Goal: Transaction & Acquisition: Purchase product/service

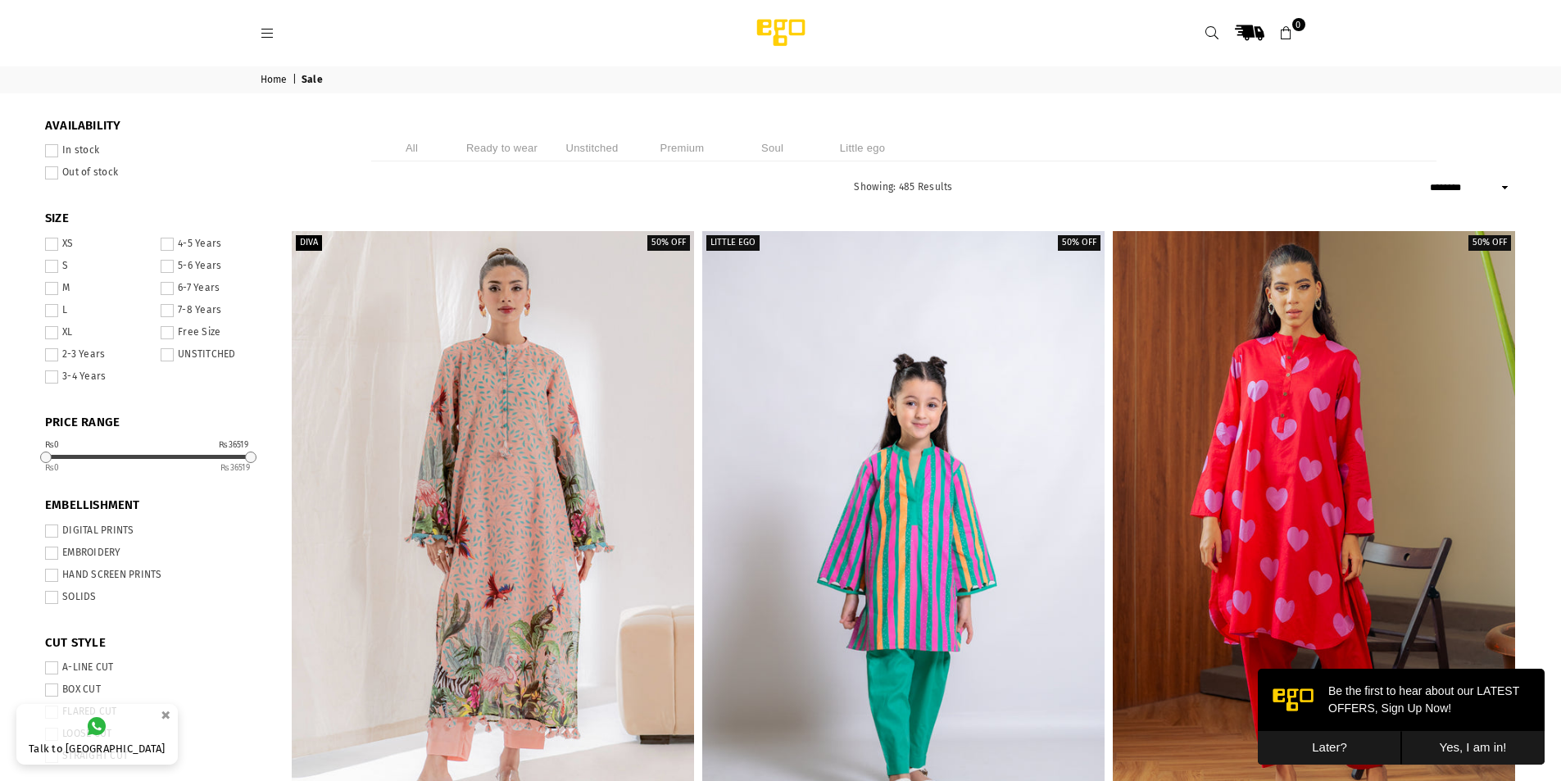
click at [572, 148] on li "Unstitched" at bounding box center [593, 147] width 82 height 27
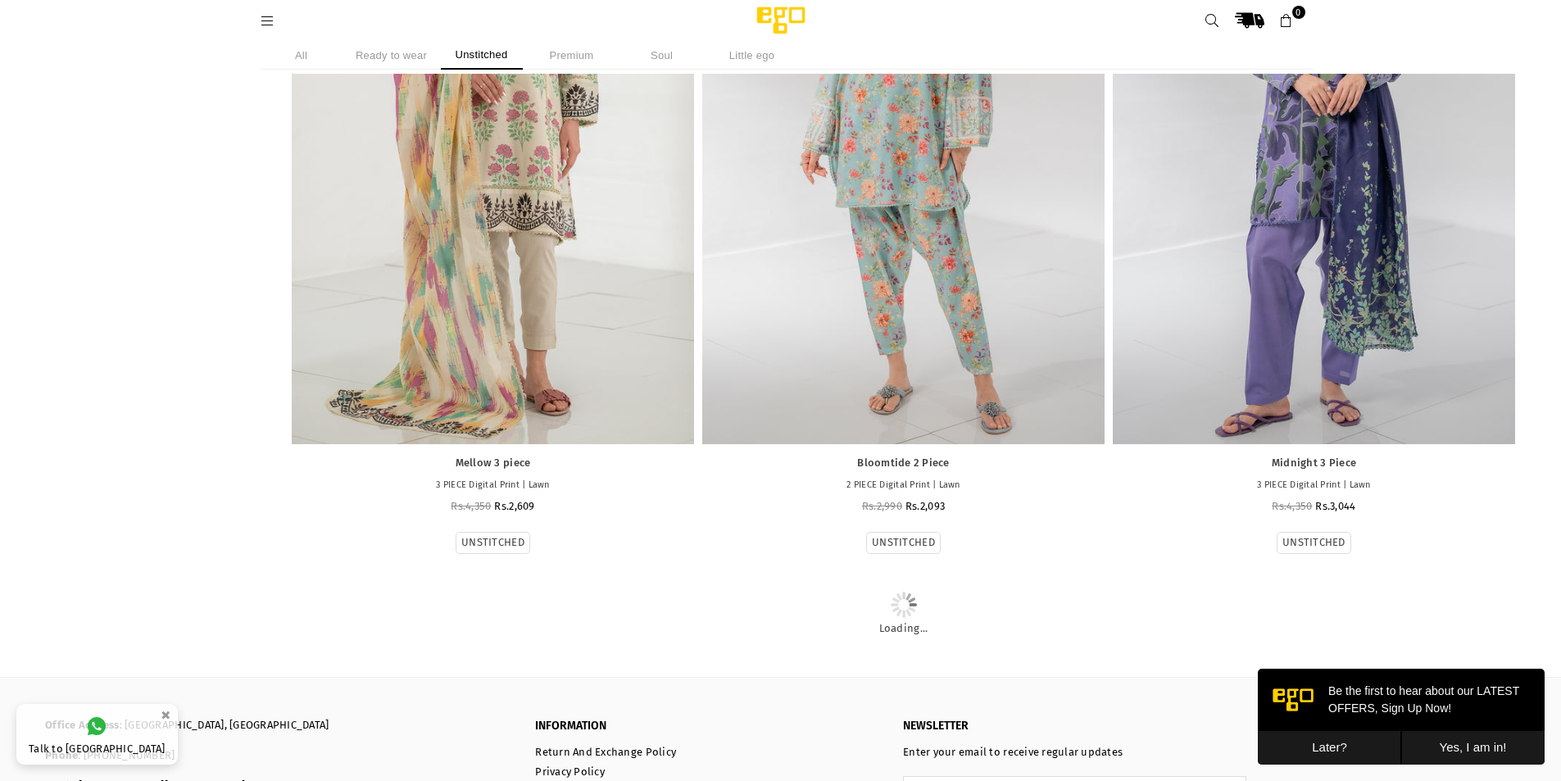
scroll to position [4794, 0]
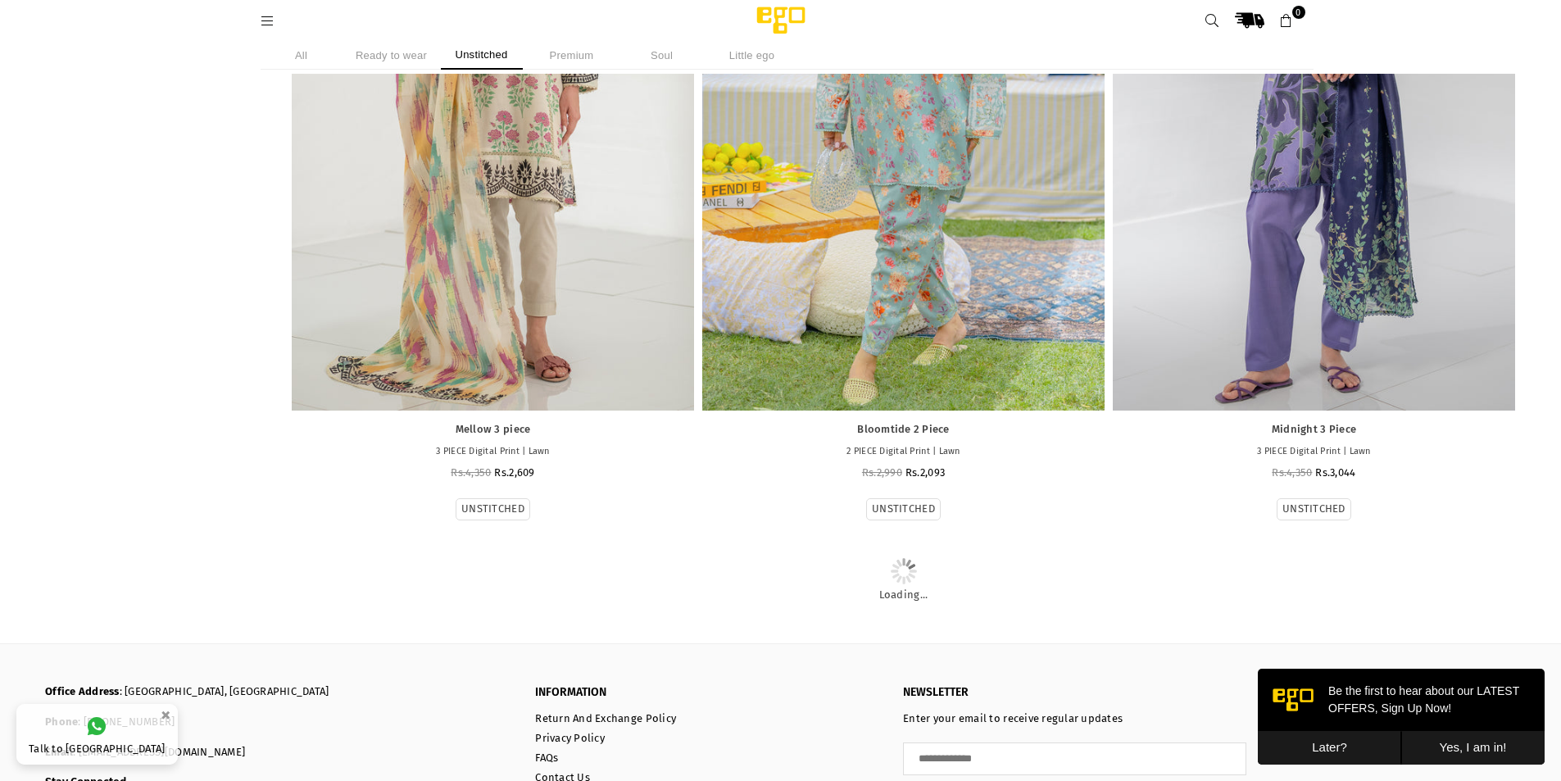
click at [1332, 746] on button "Later?" at bounding box center [1329, 748] width 143 height 34
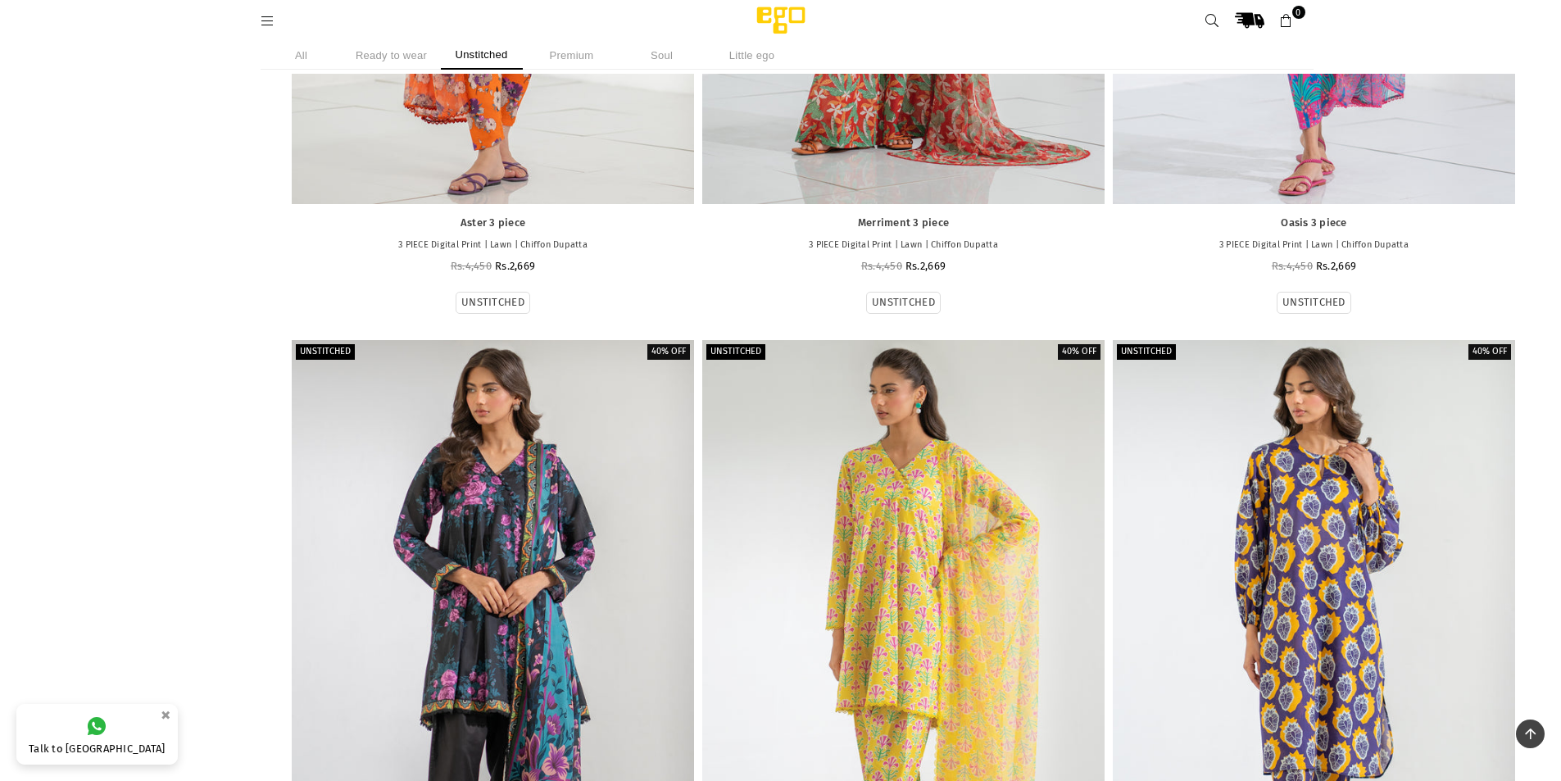
scroll to position [2772, 0]
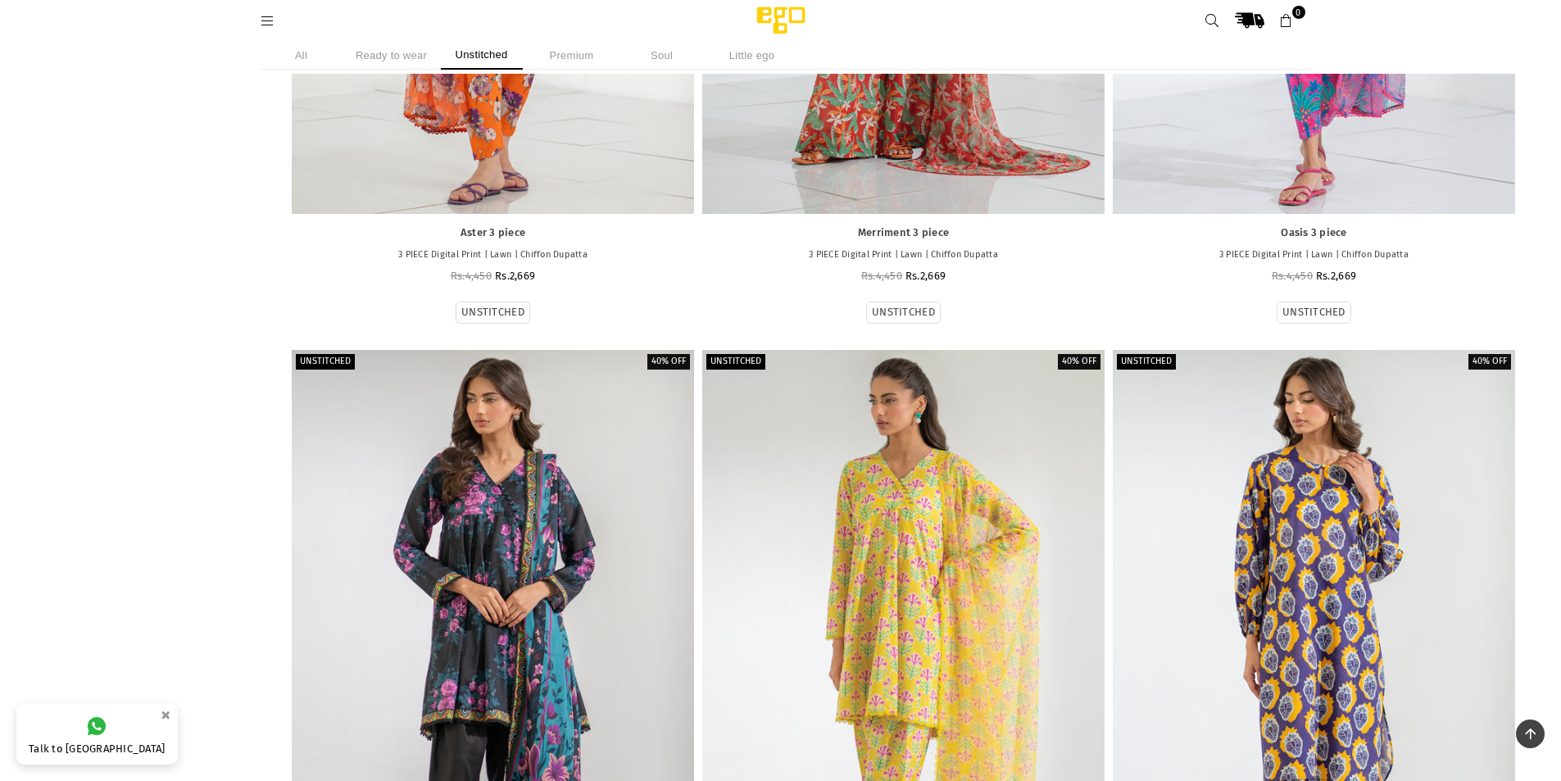
click at [1259, 16] on icon ".st0 { fill: #000000; }" at bounding box center [1250, 21] width 30 height 30
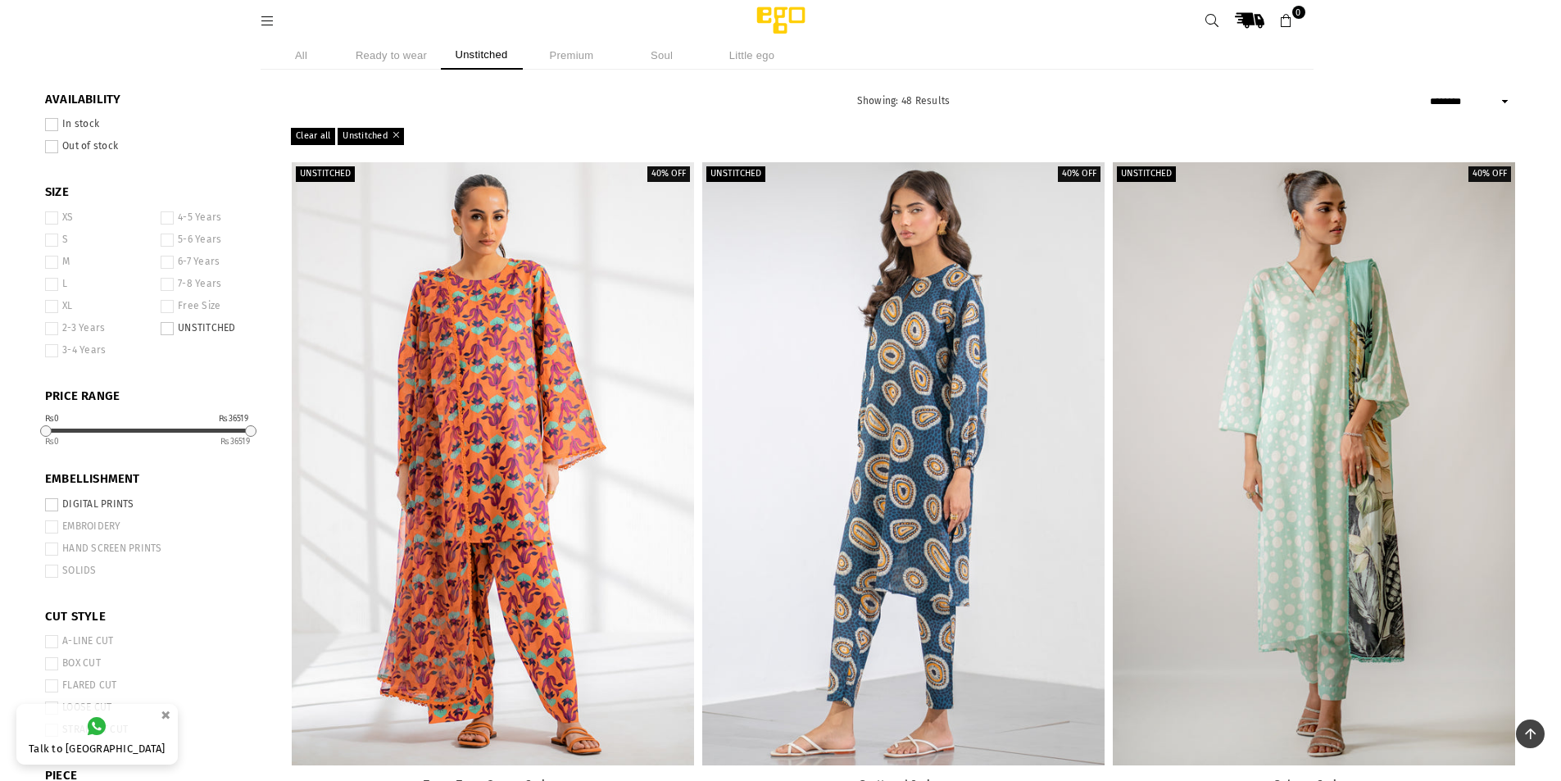
scroll to position [0, 0]
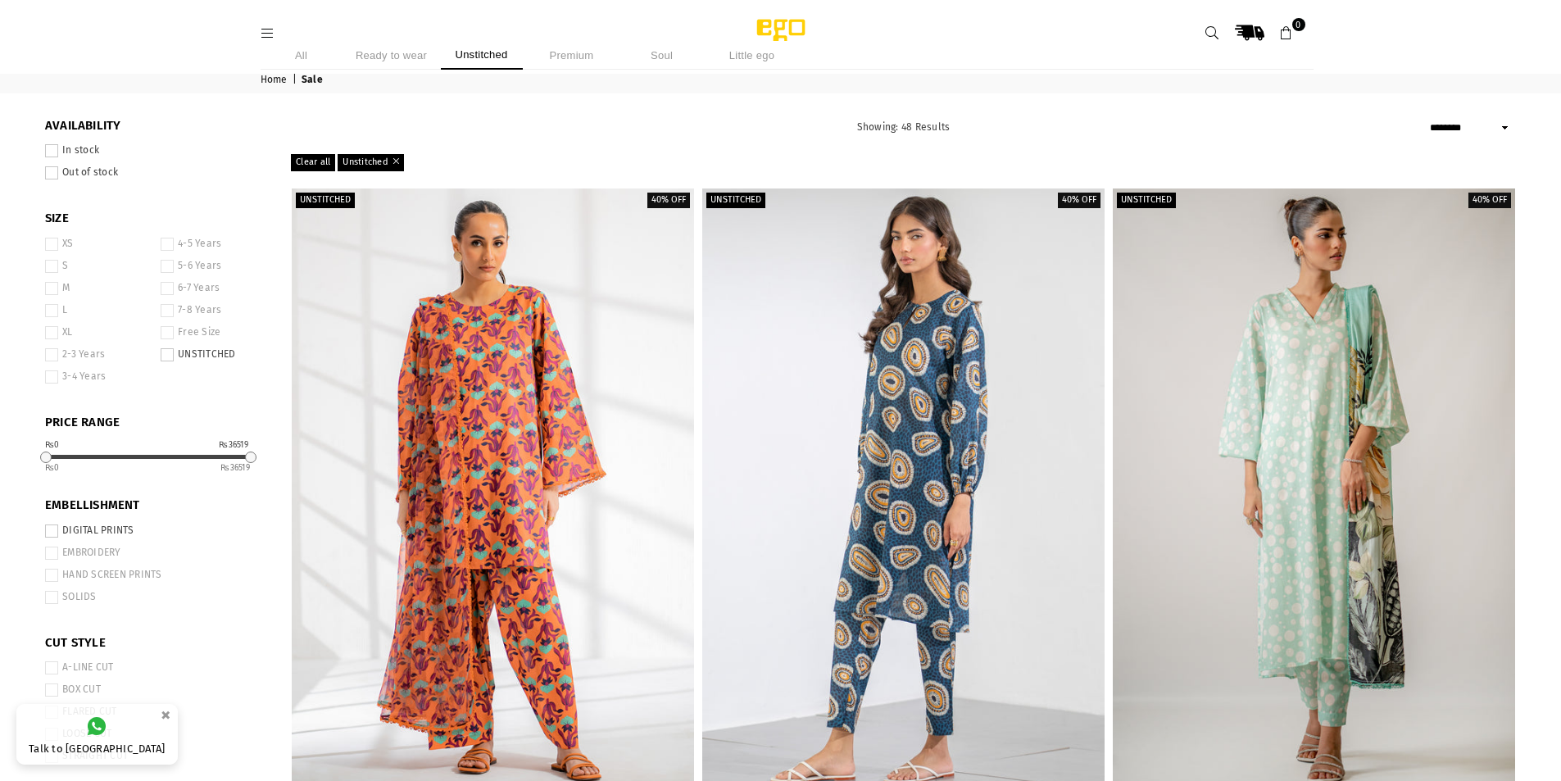
click at [1507, 129] on select "**********" at bounding box center [1471, 128] width 90 height 20
select select "**********"
click at [1426, 118] on select "**********" at bounding box center [1471, 128] width 90 height 20
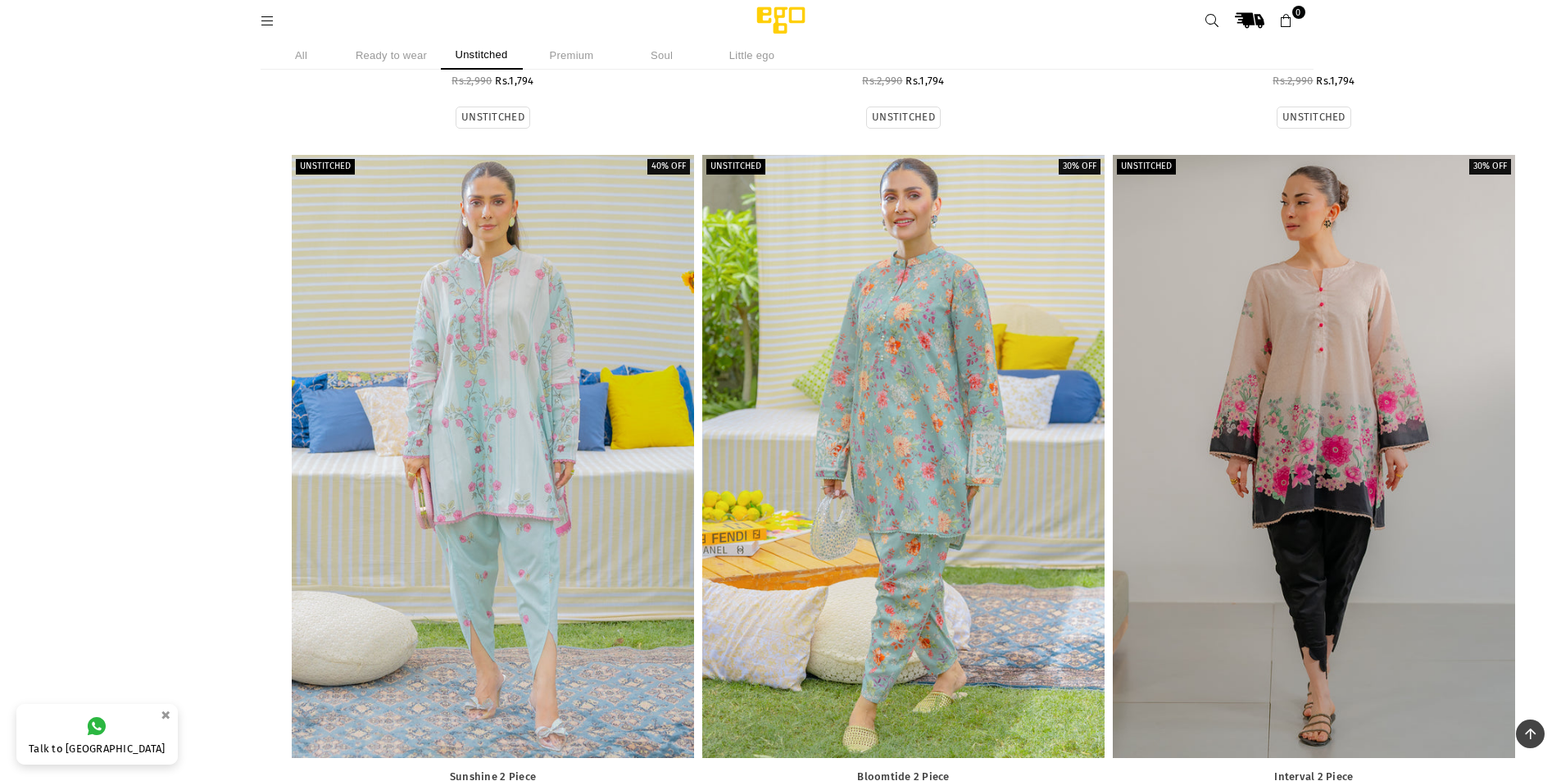
scroll to position [1516, 0]
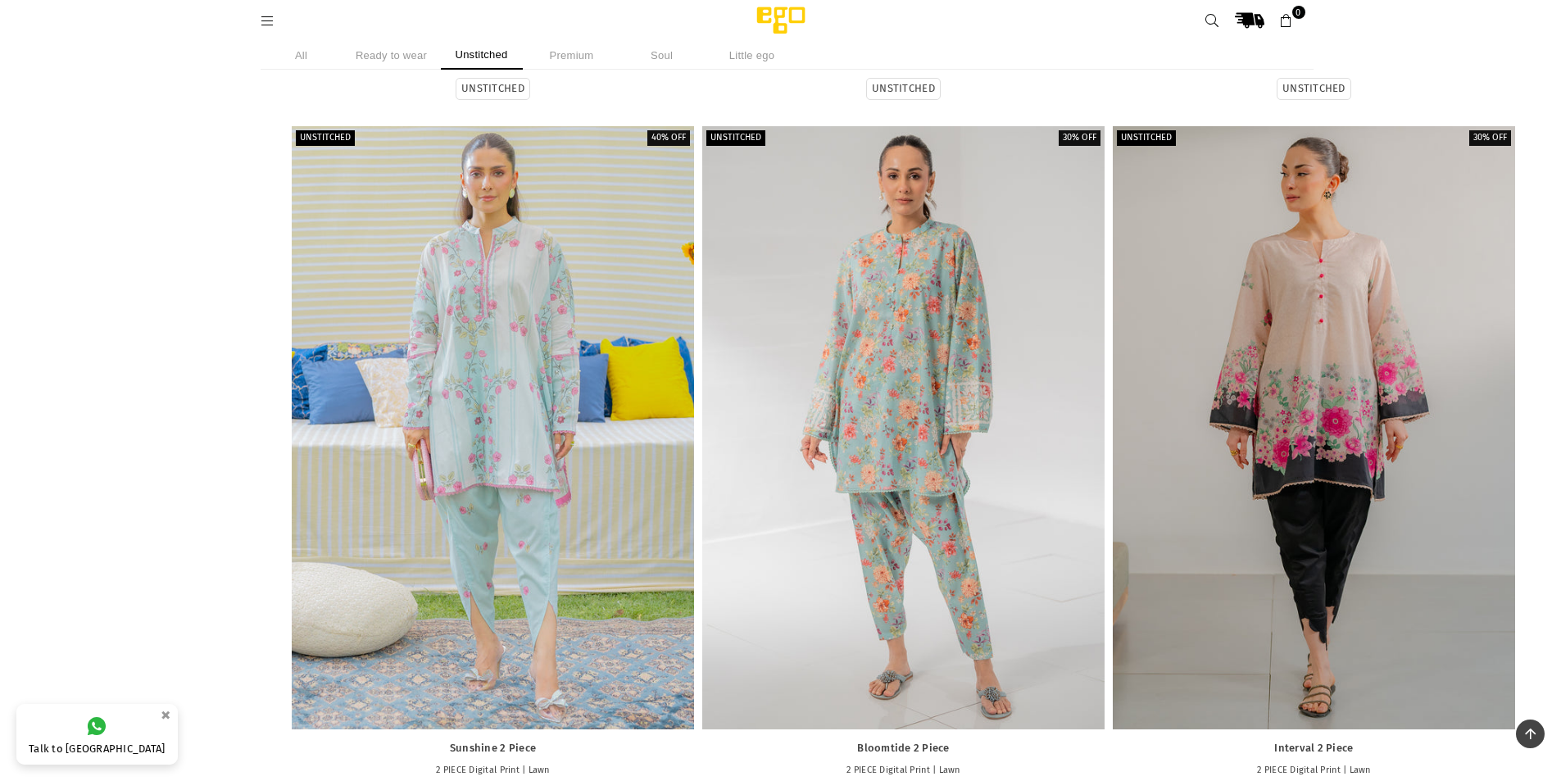
drag, startPoint x: 480, startPoint y: 250, endPoint x: 916, endPoint y: 276, distance: 436.8
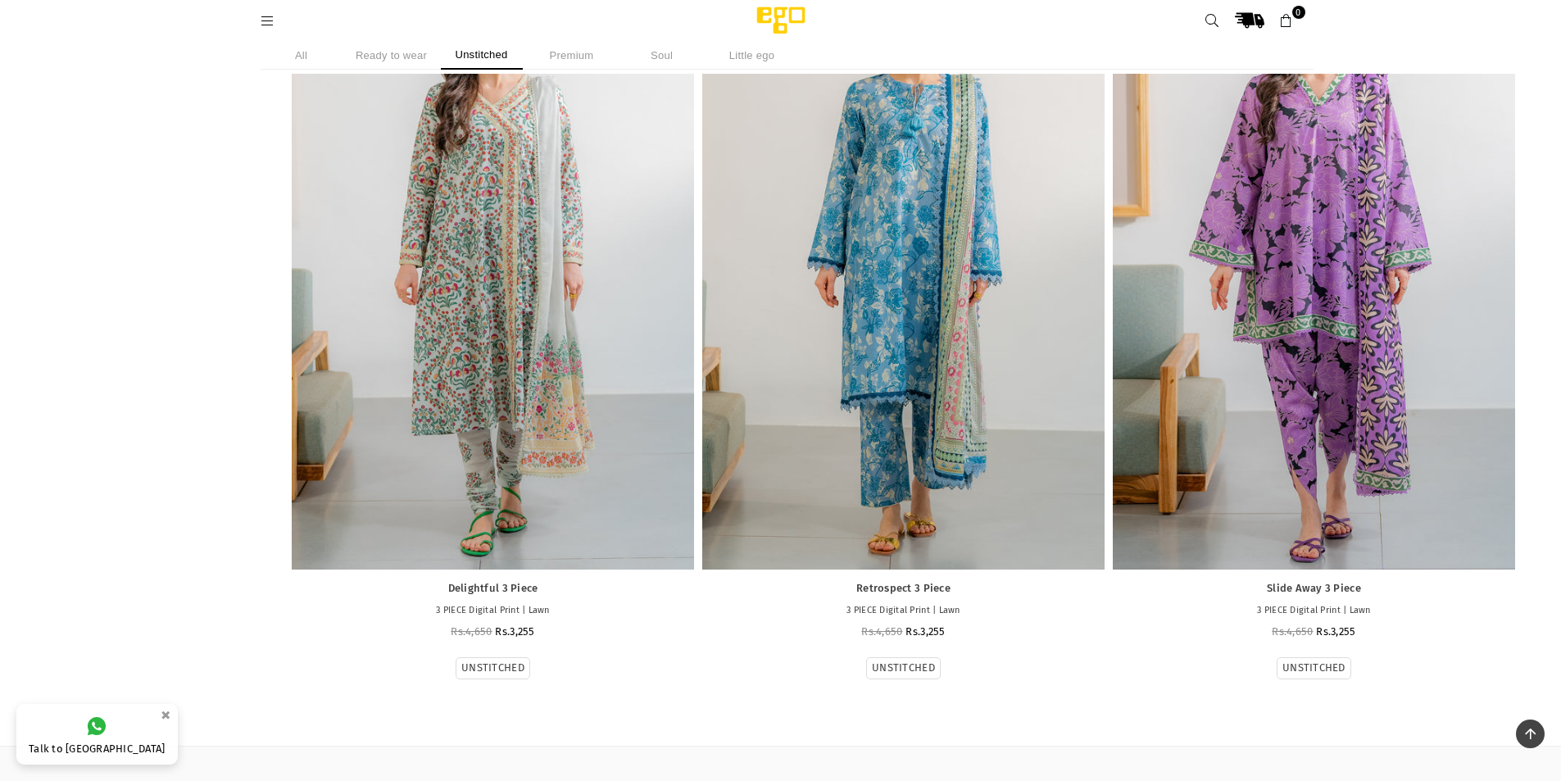
scroll to position [11049, 0]
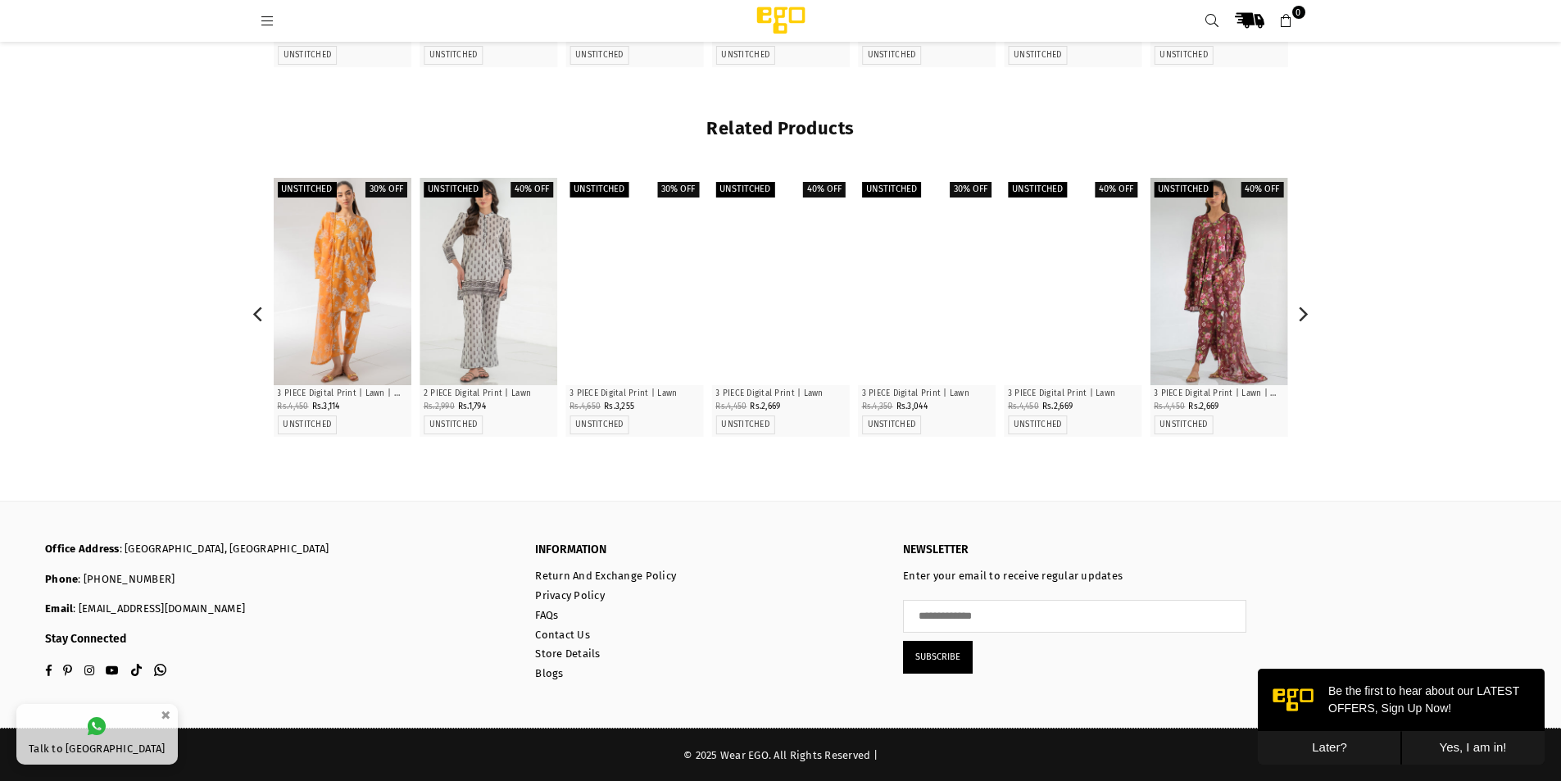
scroll to position [1168, 0]
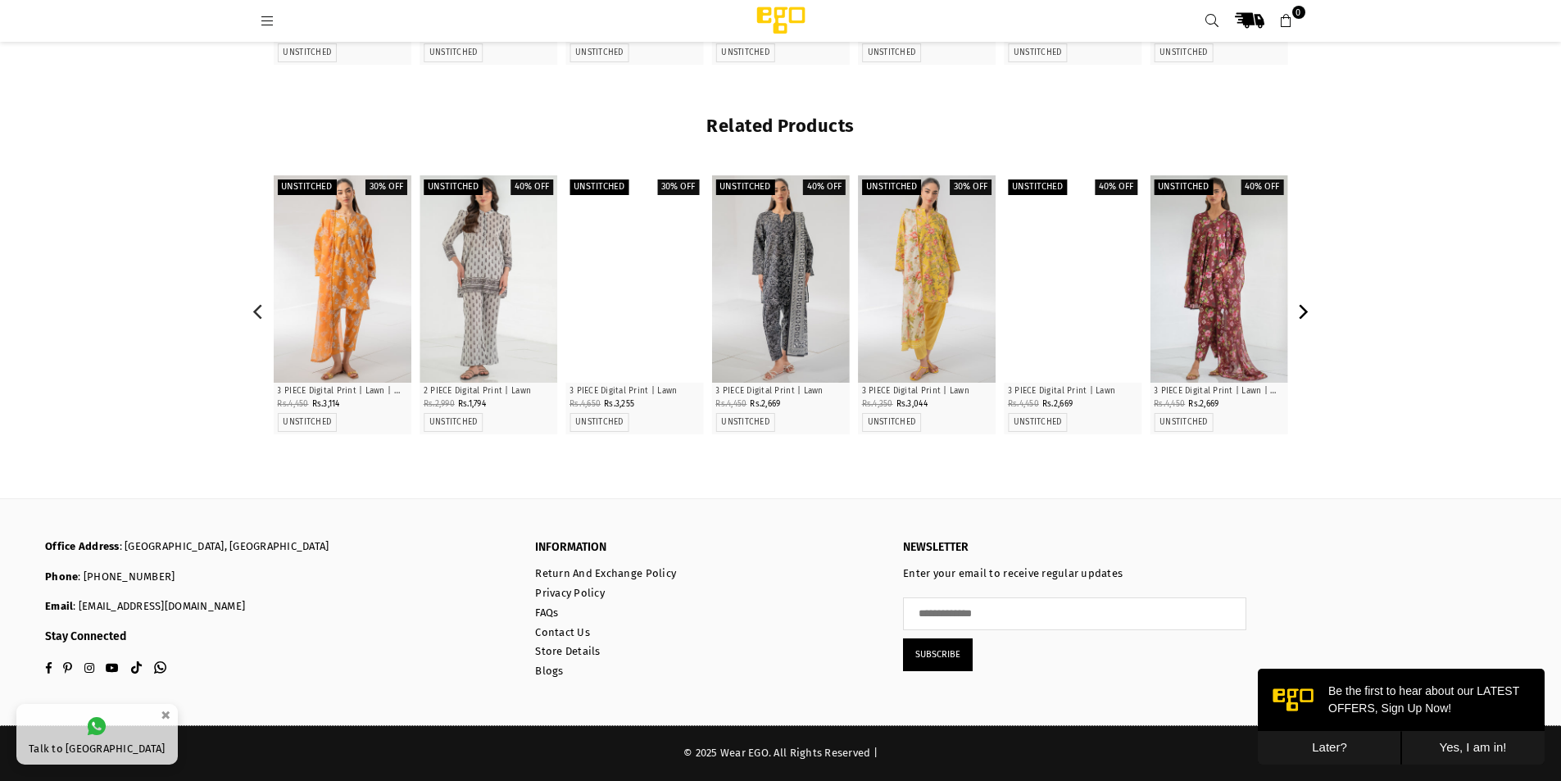
click at [1302, 310] on icon "Next" at bounding box center [1302, 312] width 15 height 15
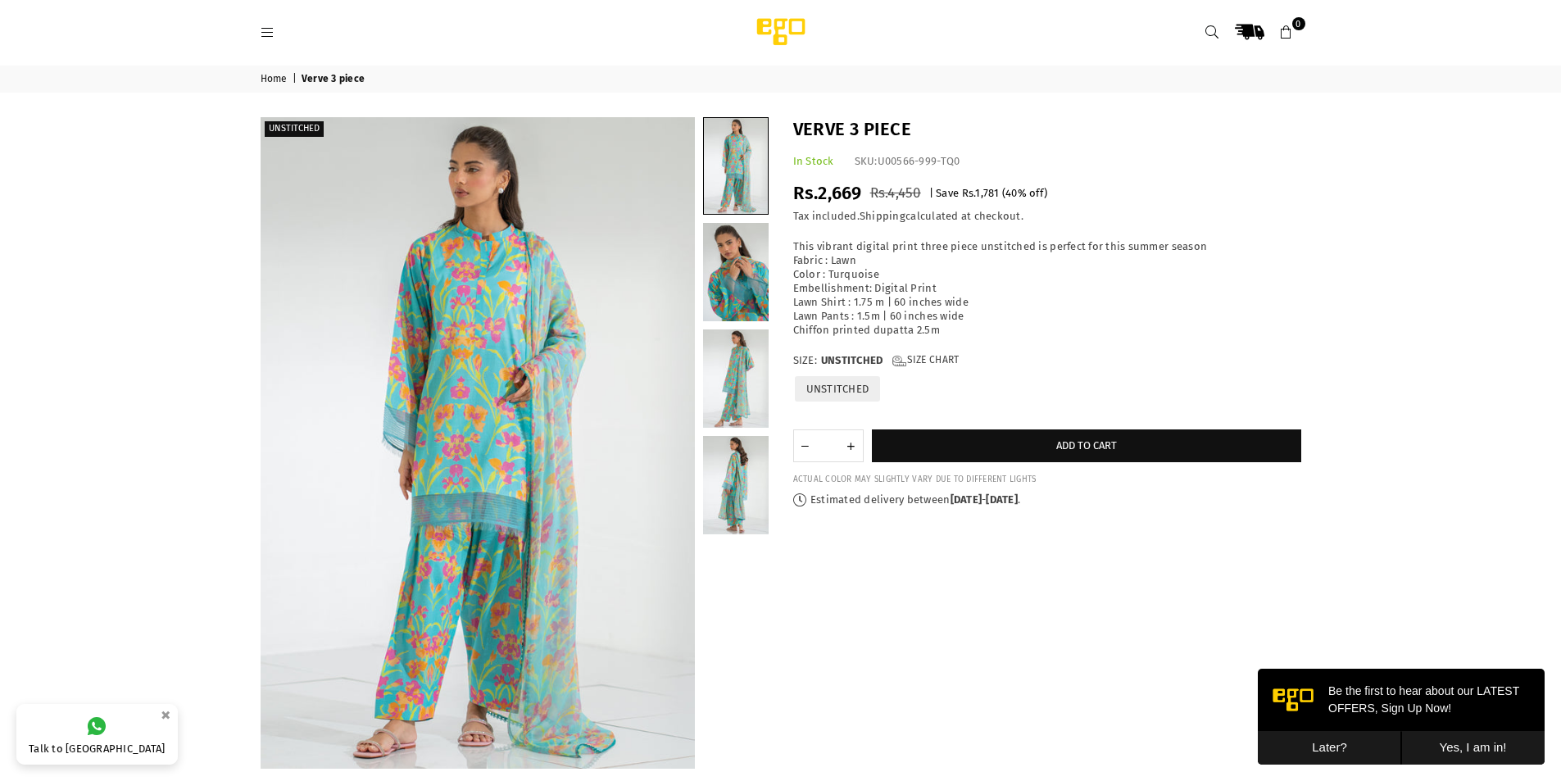
scroll to position [0, 0]
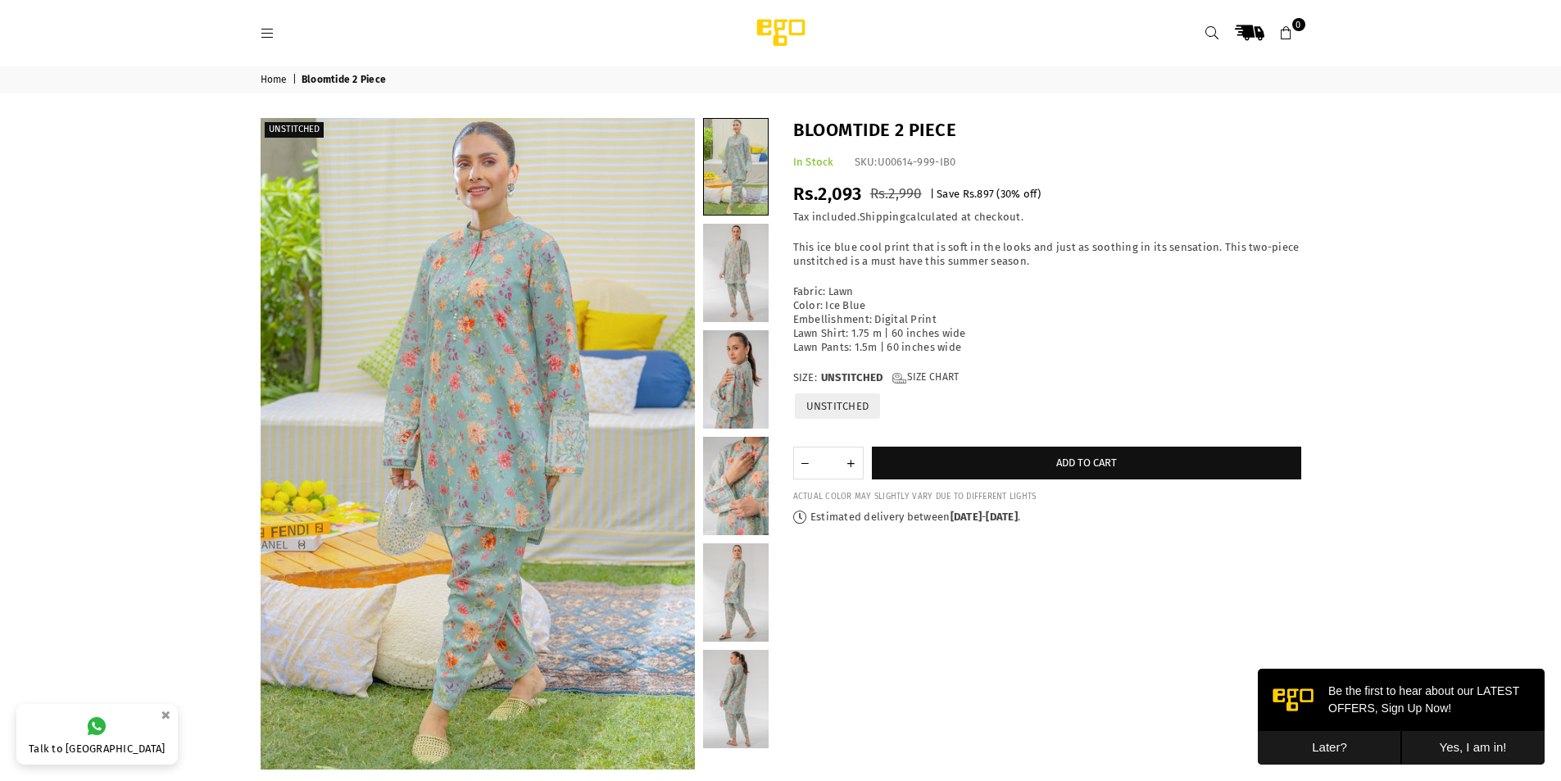
scroll to position [82, 0]
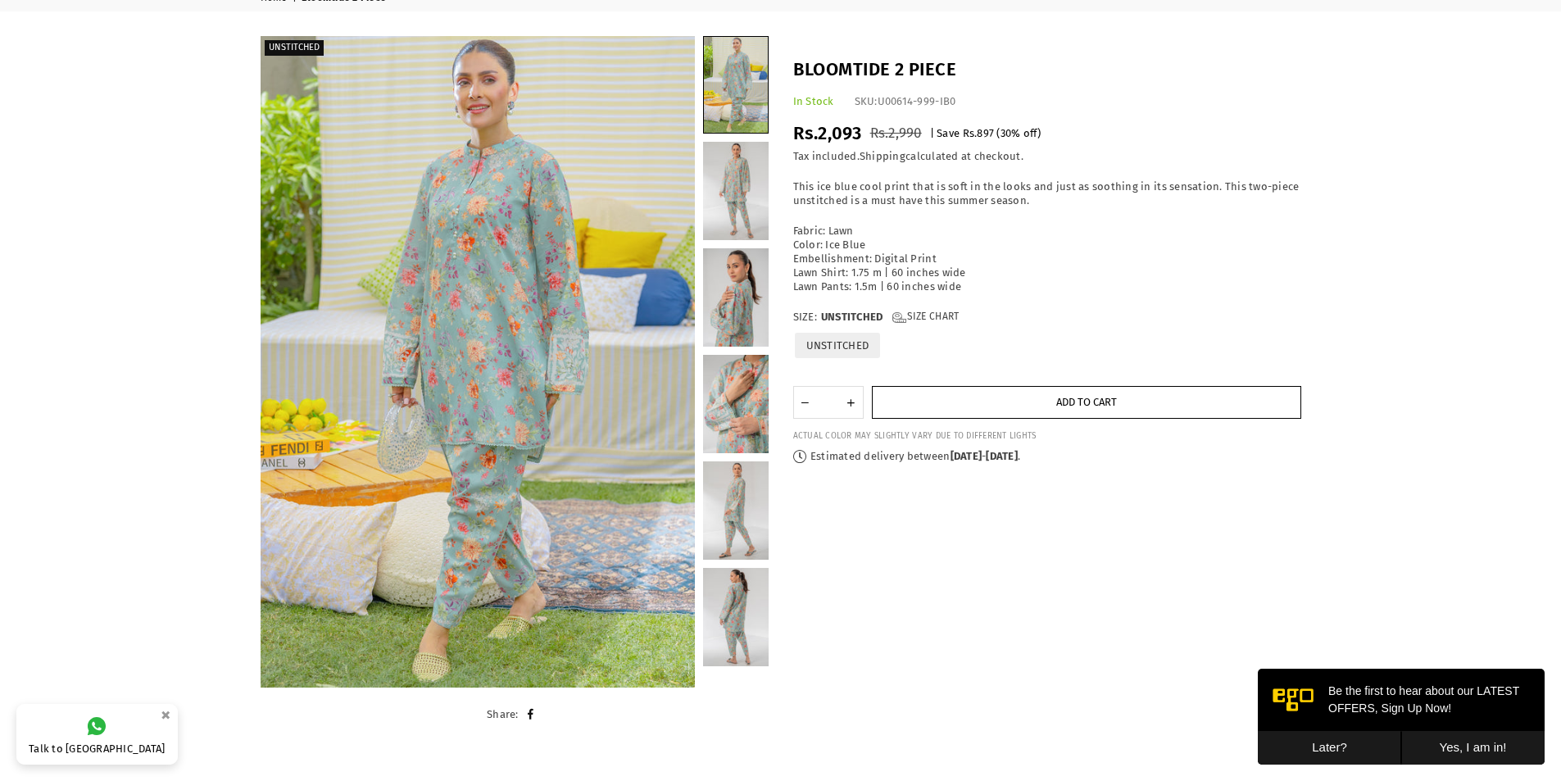
click at [1088, 397] on span "Add to cart" at bounding box center [1086, 402] width 61 height 12
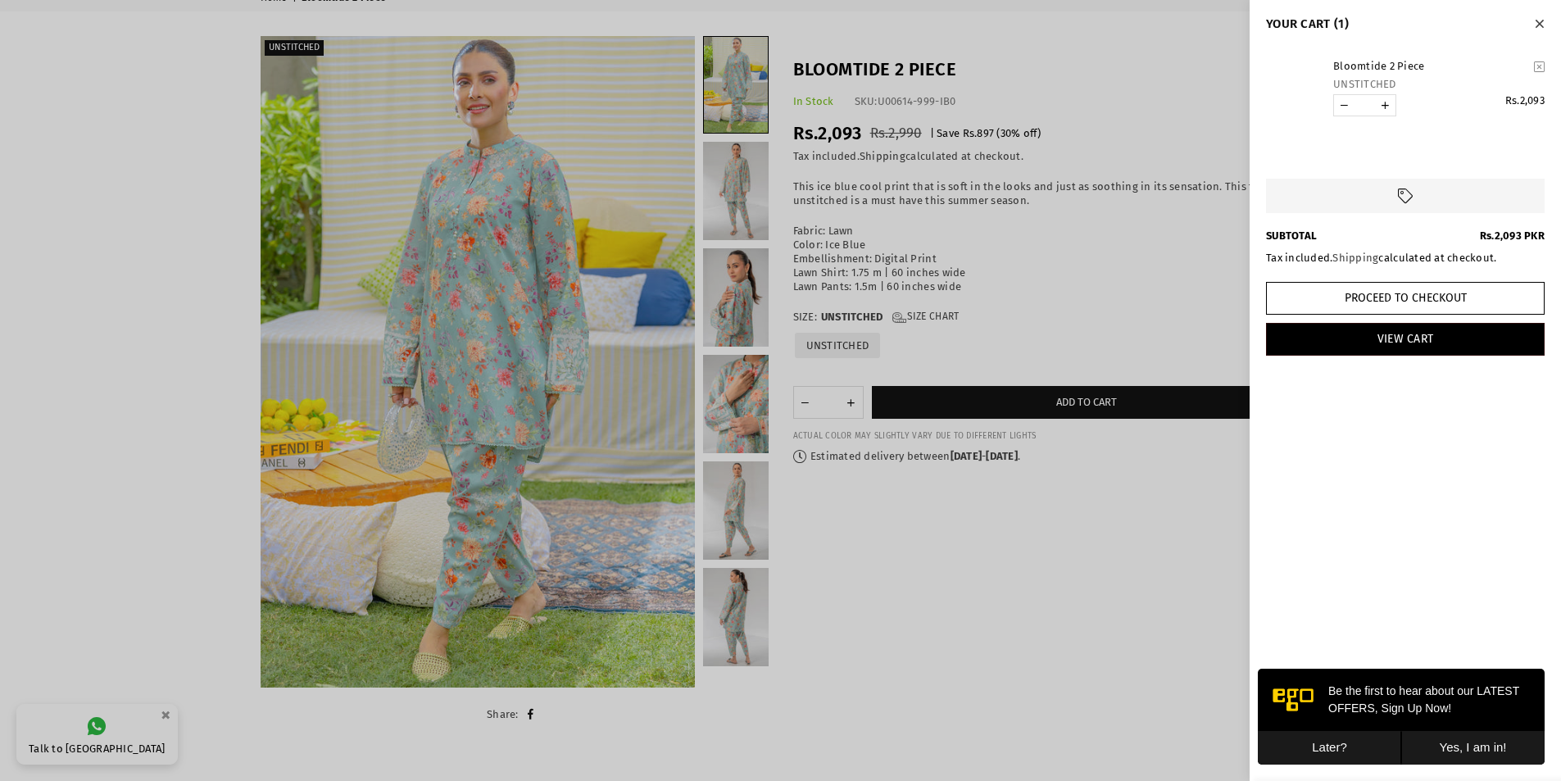
click at [1453, 746] on button "Yes, I am in!" at bounding box center [1472, 748] width 143 height 34
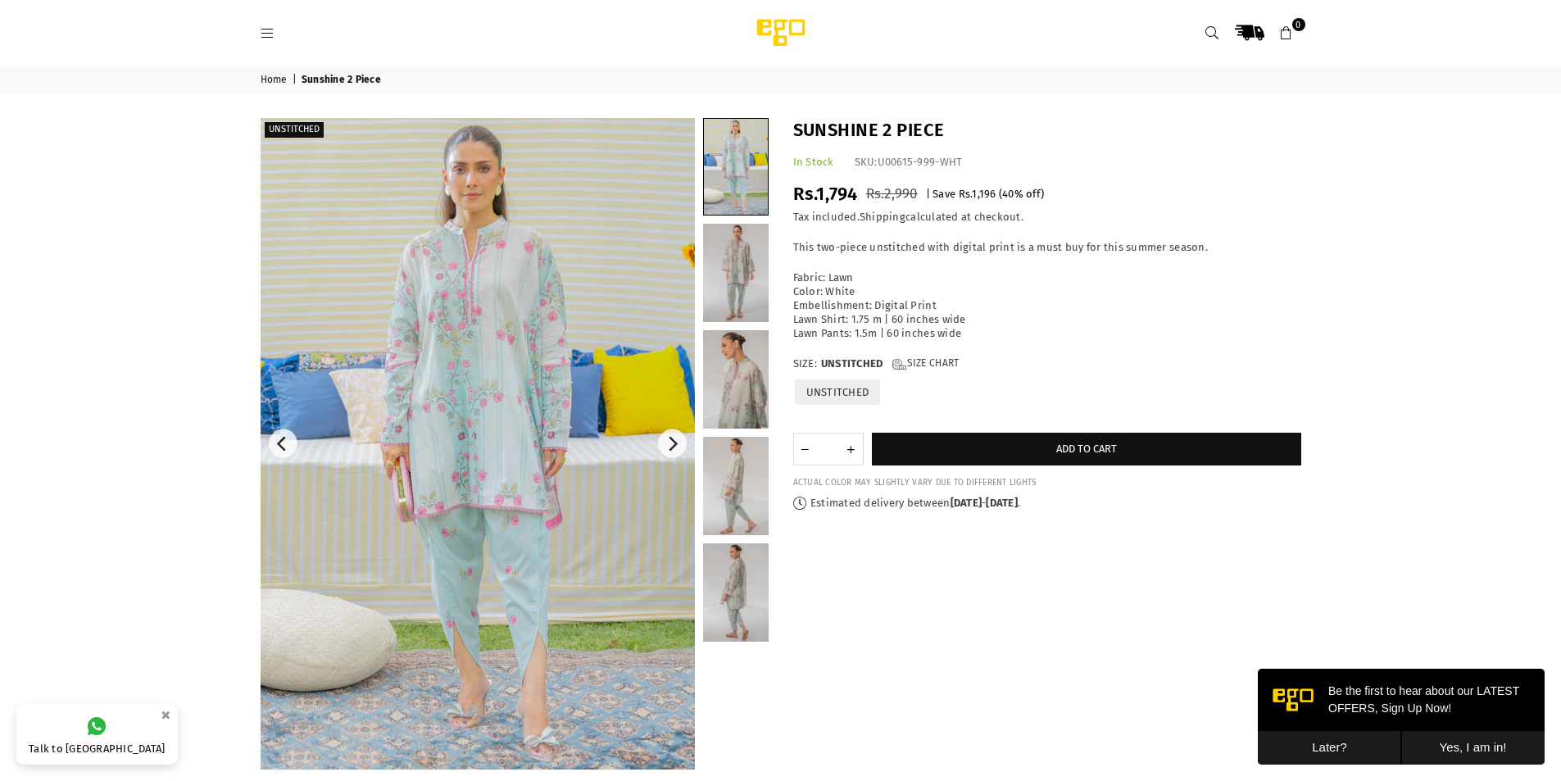
click at [492, 290] on img at bounding box center [478, 444] width 434 height 652
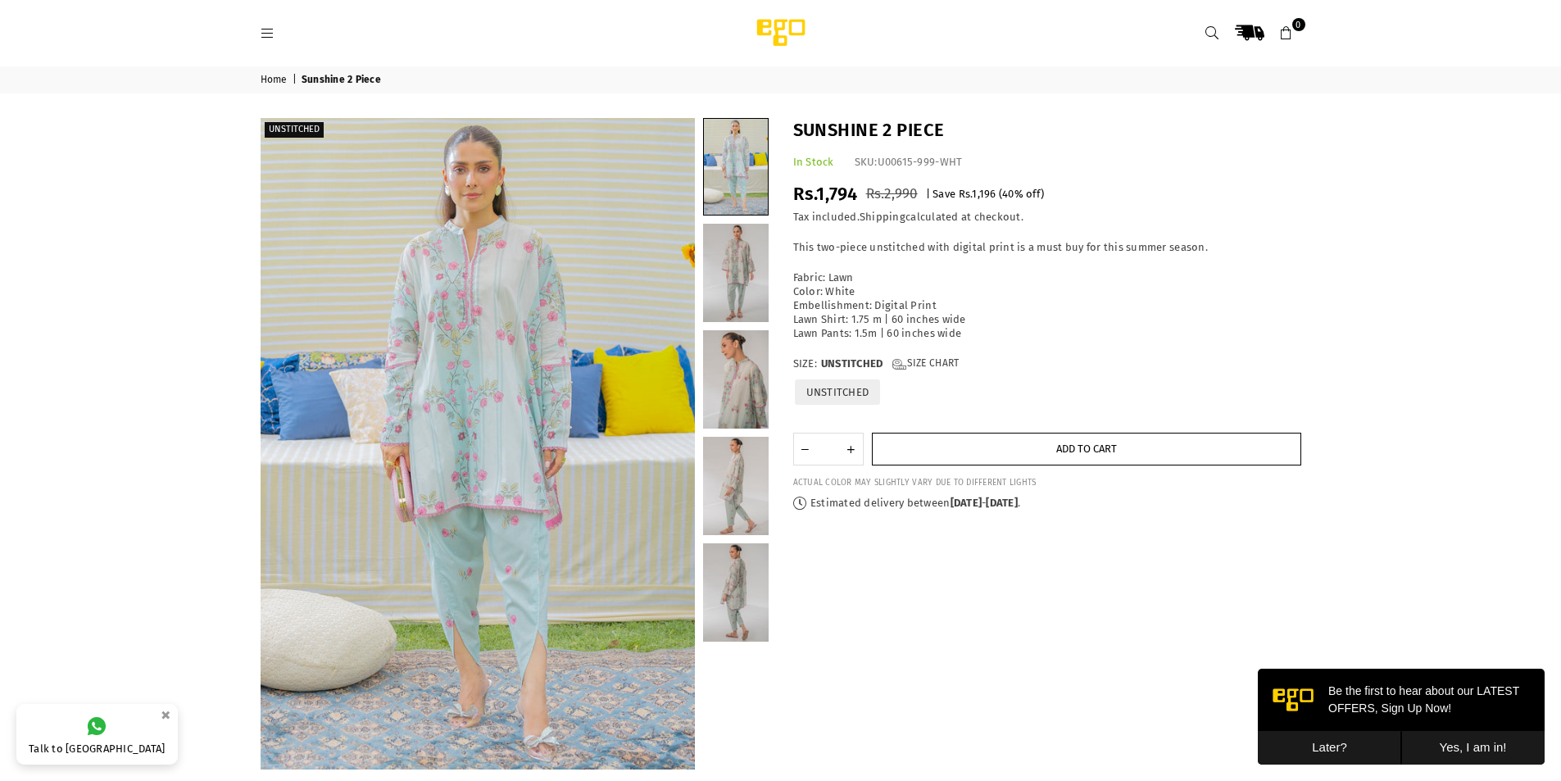
click at [1028, 452] on button "Add to cart" at bounding box center [1086, 449] width 429 height 33
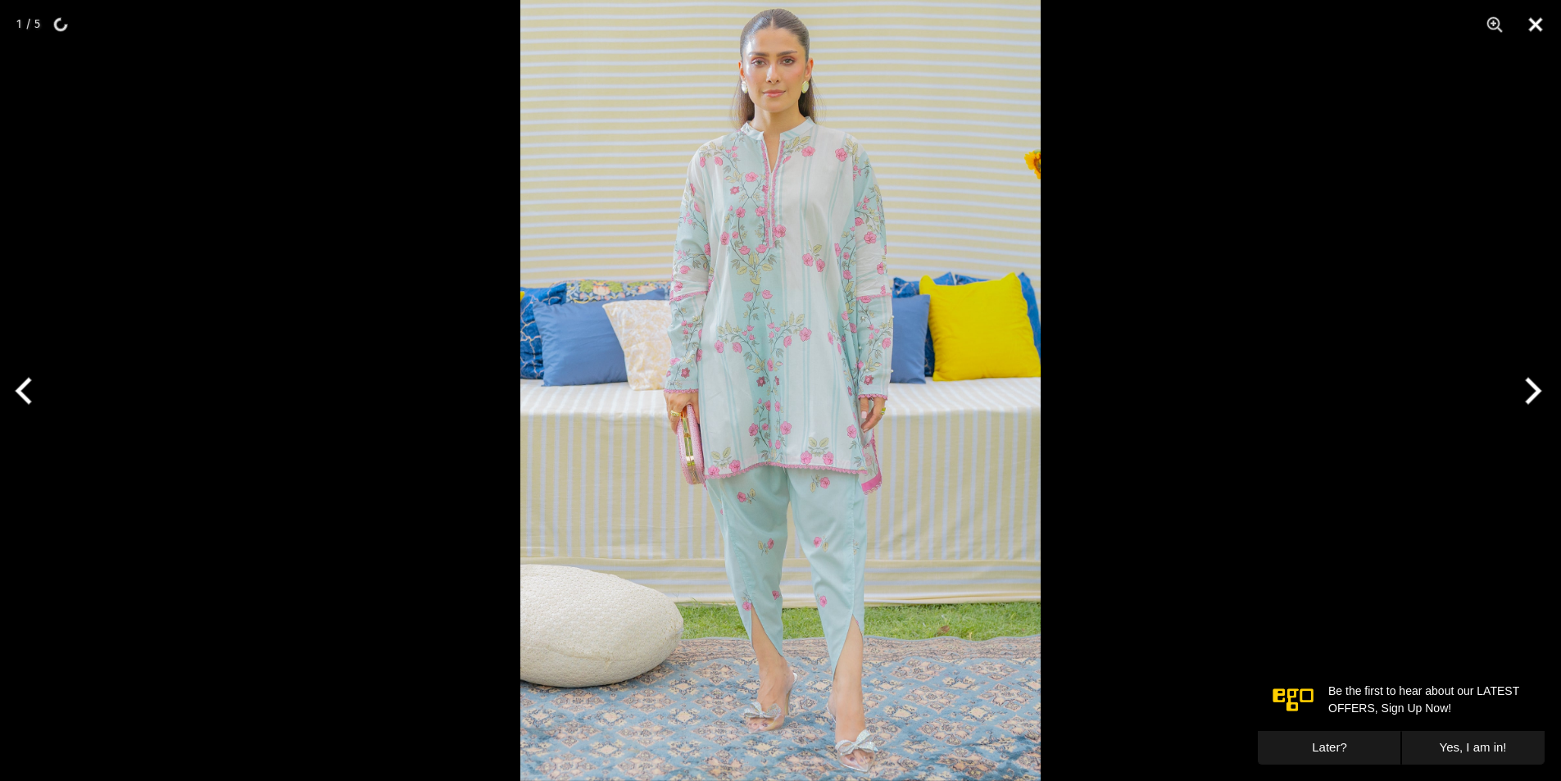
click at [1540, 27] on button "Close" at bounding box center [1535, 24] width 41 height 49
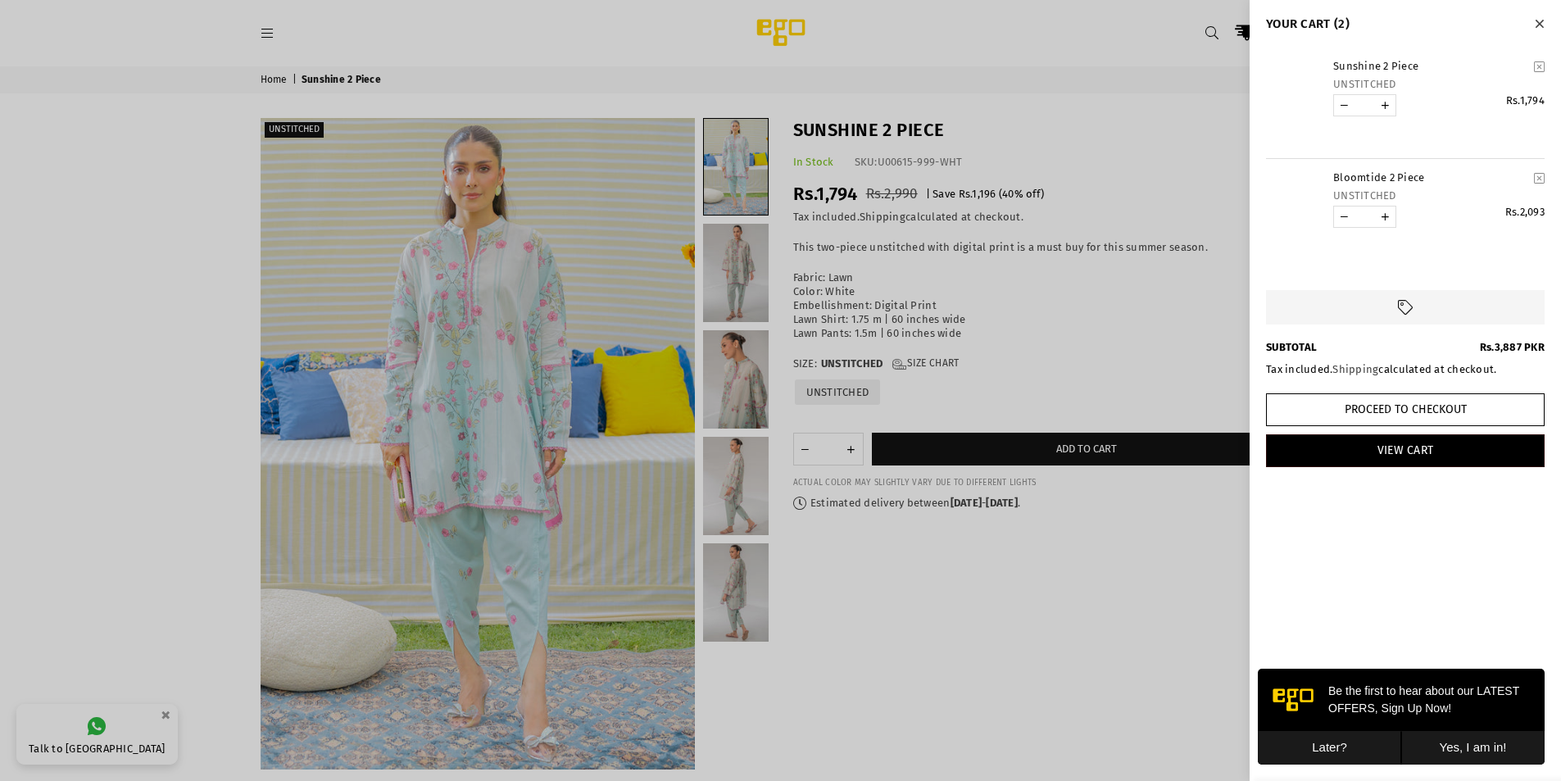
click at [1489, 748] on button "Yes, I am in!" at bounding box center [1472, 748] width 143 height 34
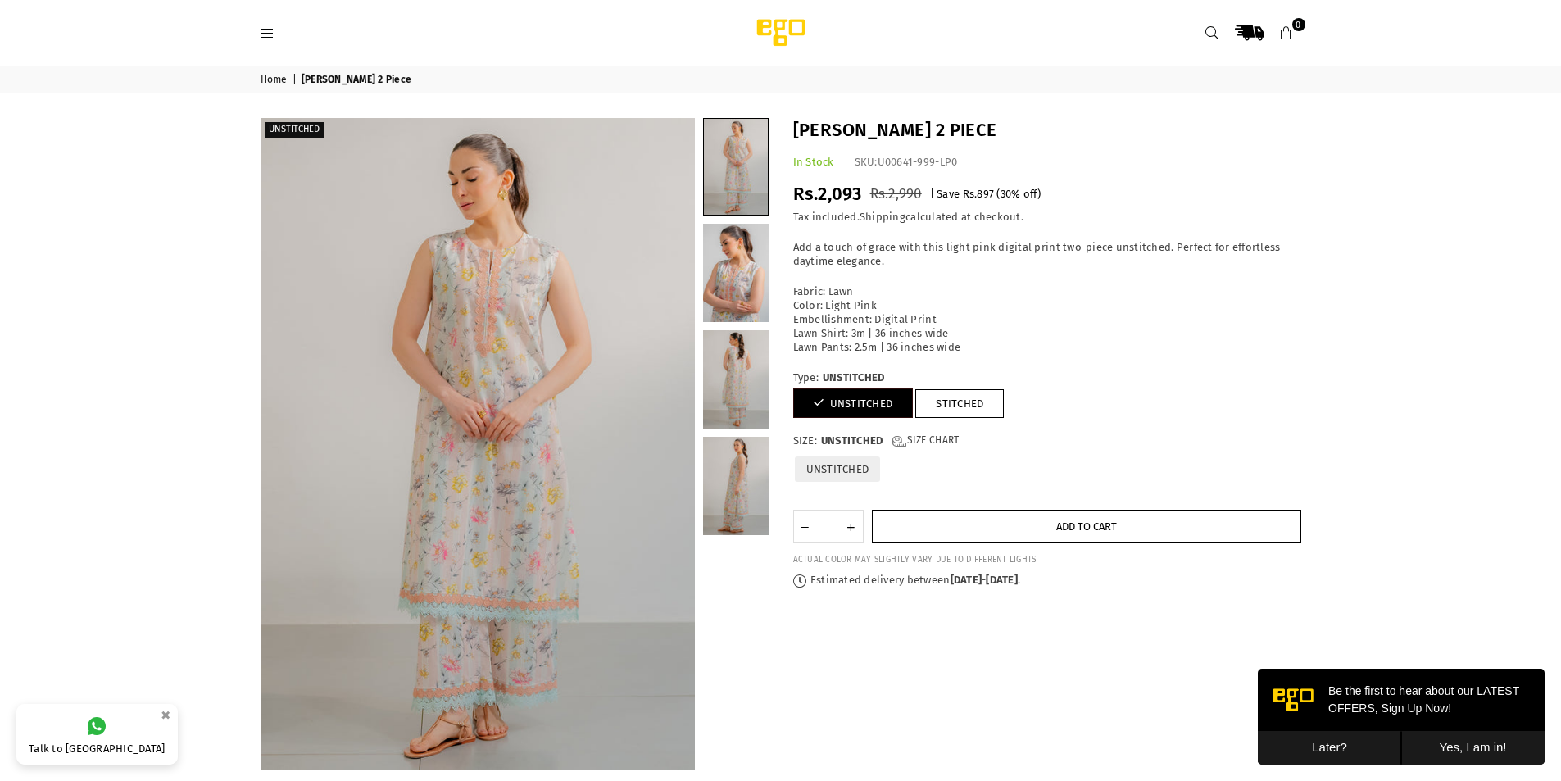
click at [1050, 524] on button "Add to cart" at bounding box center [1086, 526] width 429 height 33
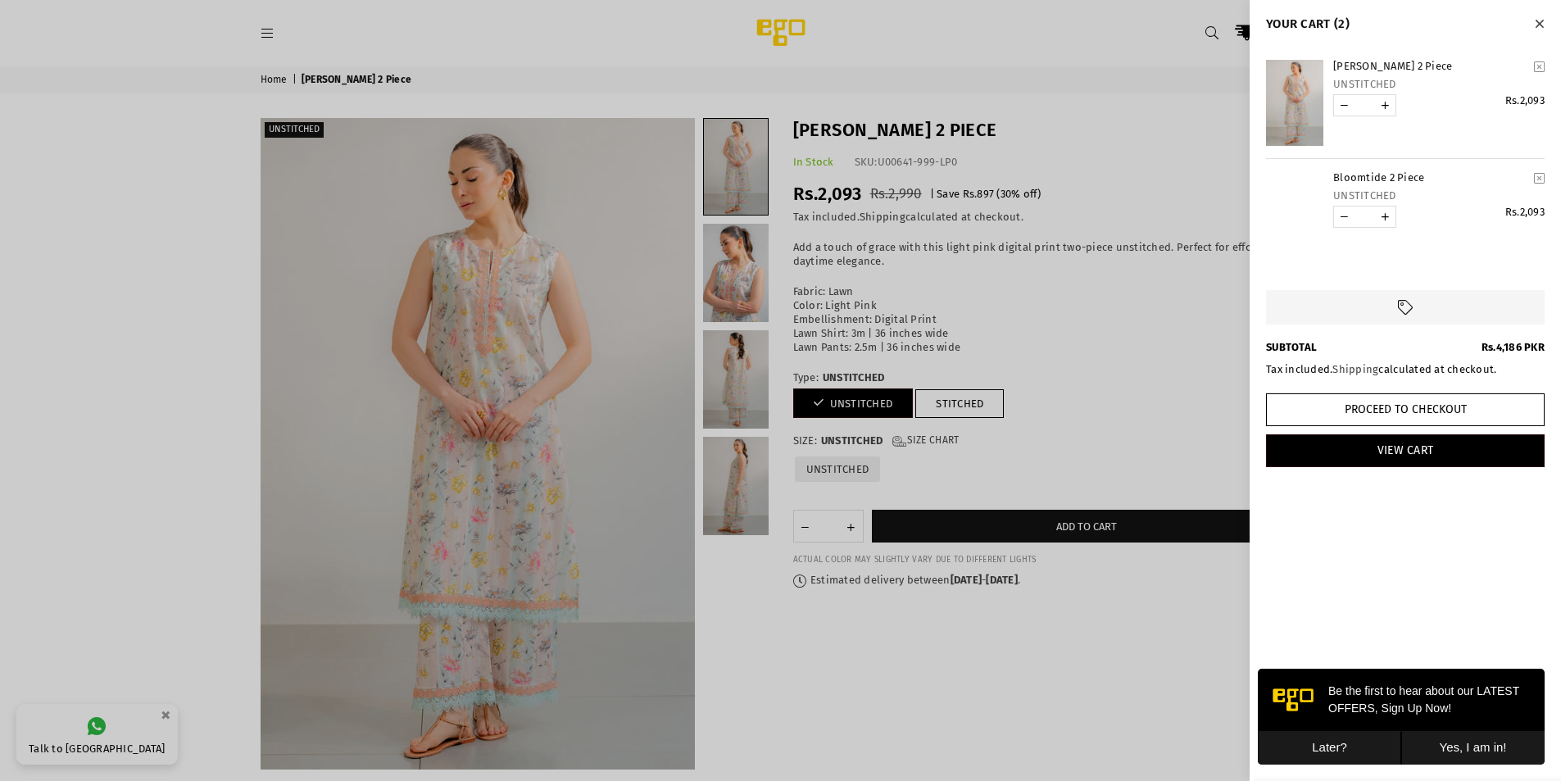
click at [1467, 745] on button "Yes, I am in!" at bounding box center [1472, 748] width 143 height 34
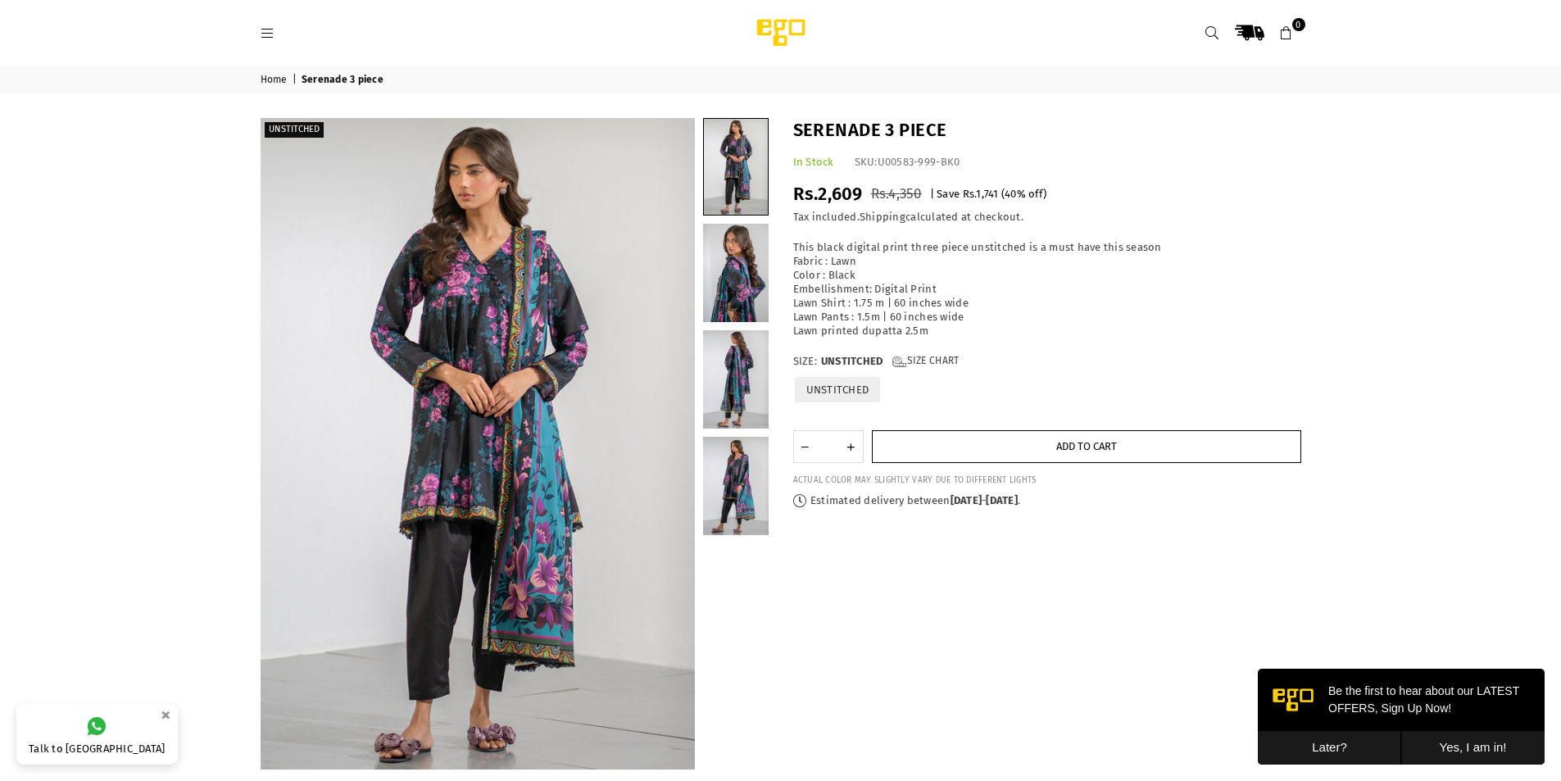
click at [1024, 456] on button "Add to cart" at bounding box center [1086, 446] width 429 height 33
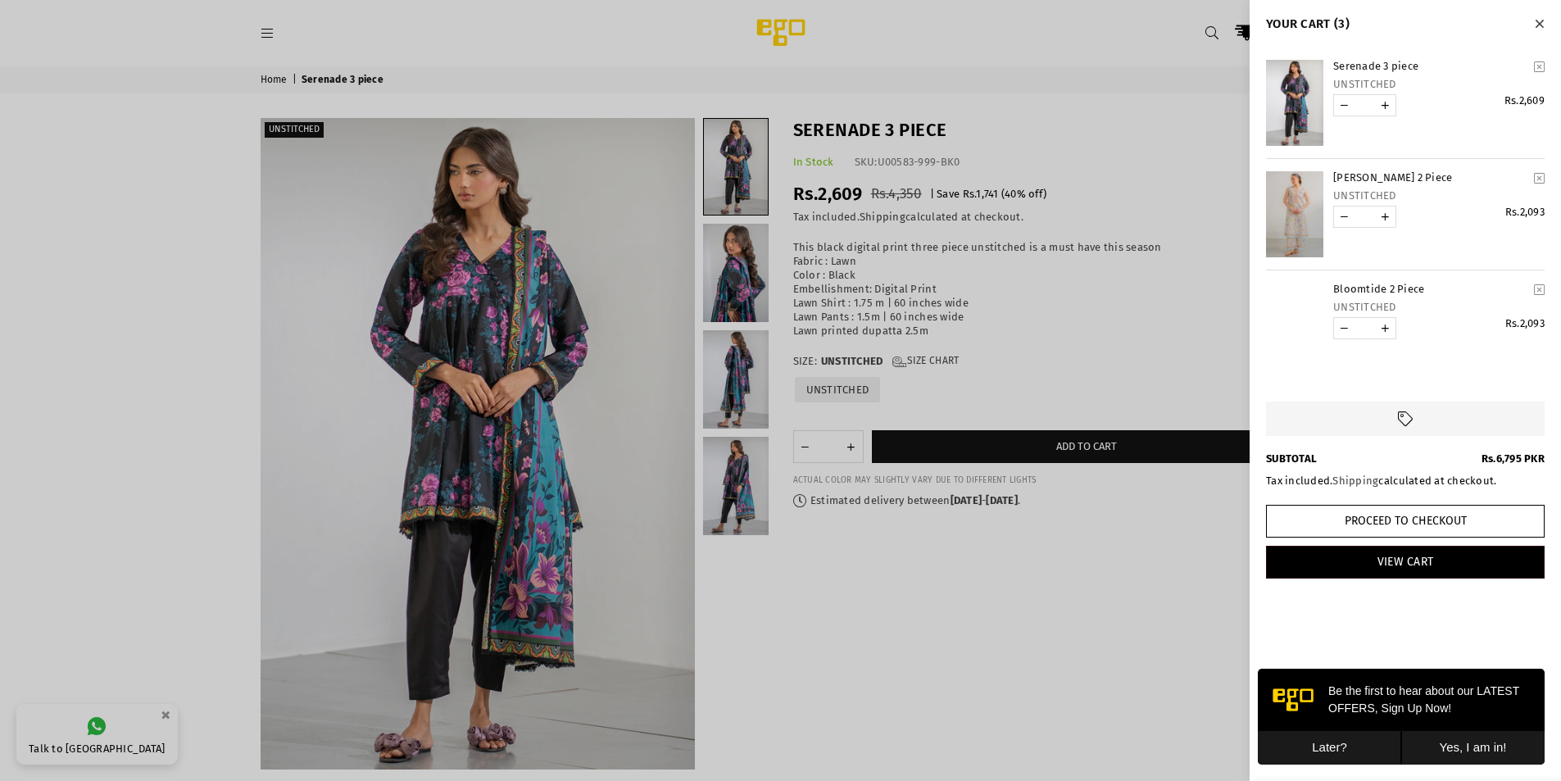
click at [1470, 747] on button "Yes, I am in!" at bounding box center [1472, 748] width 143 height 34
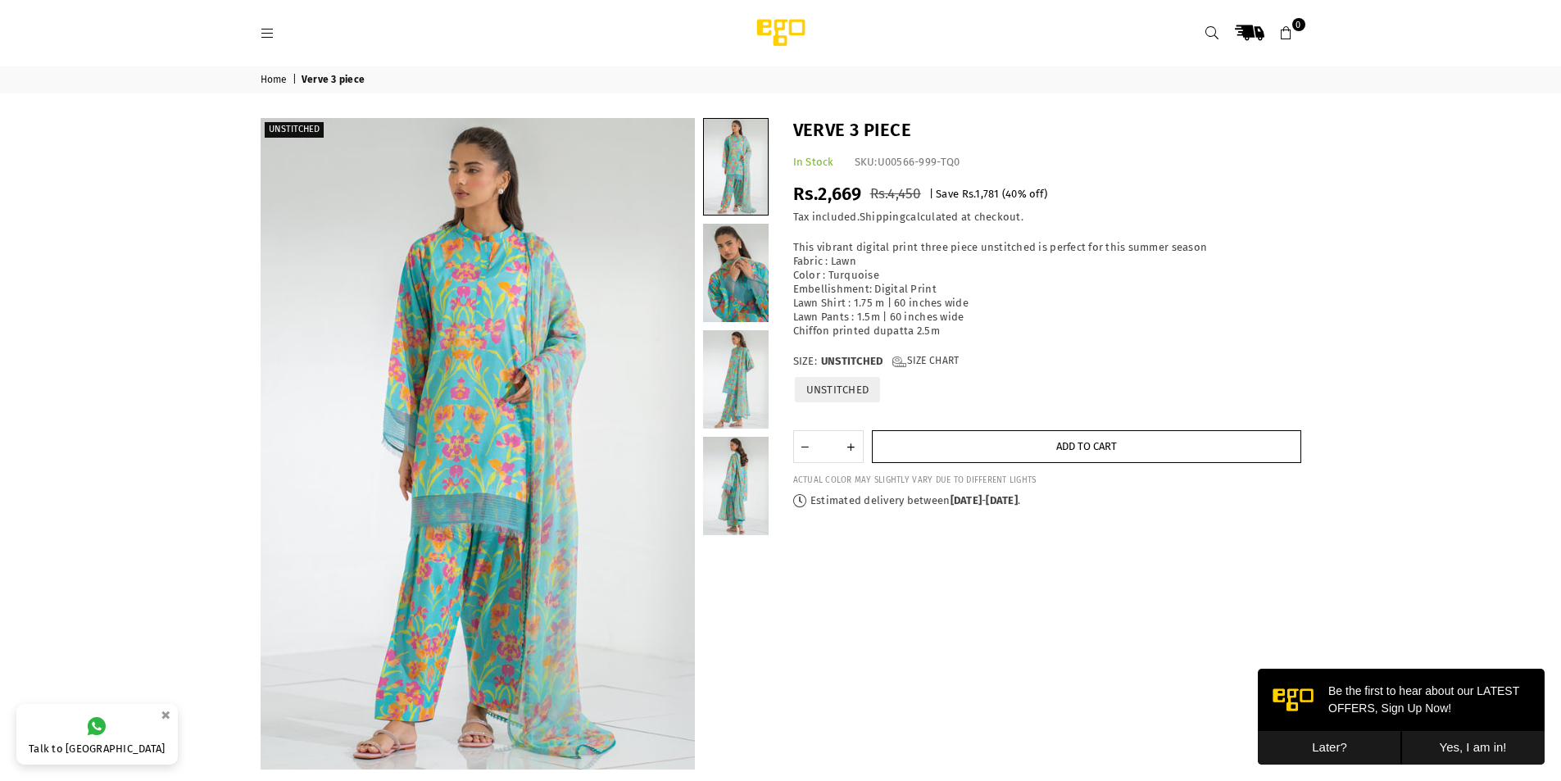
click at [1039, 447] on button "Add to cart" at bounding box center [1086, 446] width 429 height 33
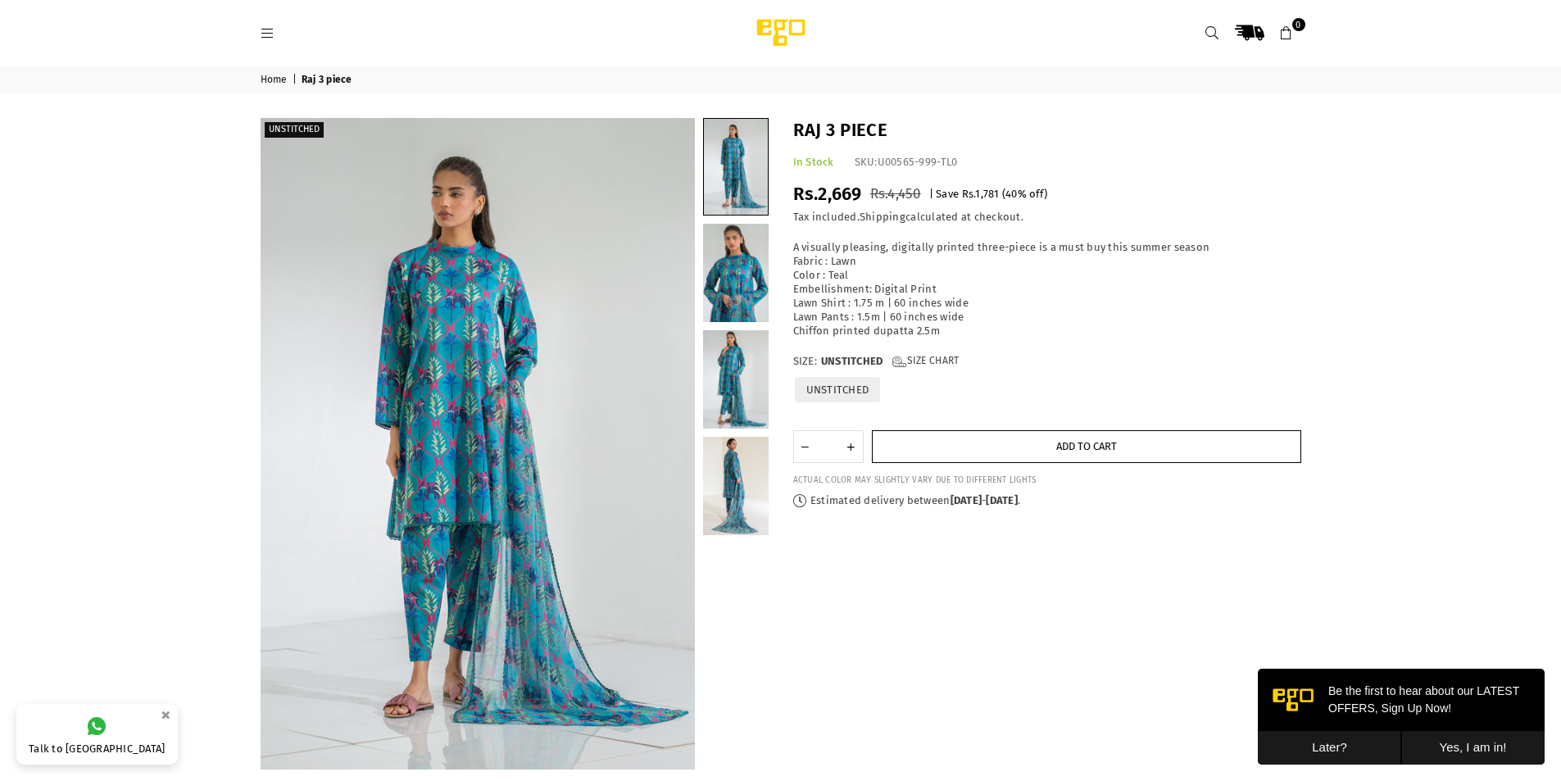
click at [1069, 447] on span "Add to cart" at bounding box center [1086, 446] width 61 height 12
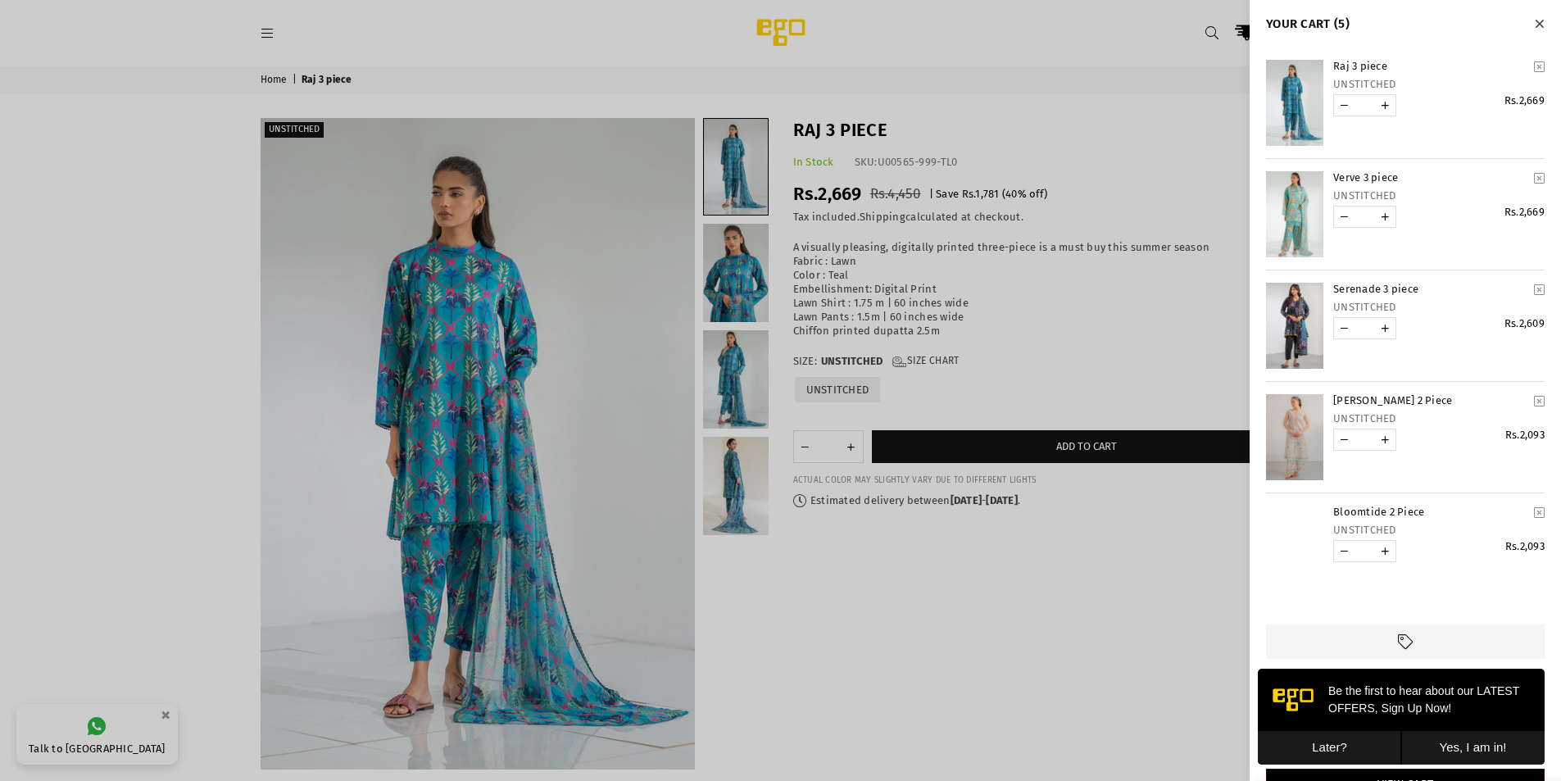
click at [1465, 743] on button "Yes, I am in!" at bounding box center [1472, 748] width 143 height 34
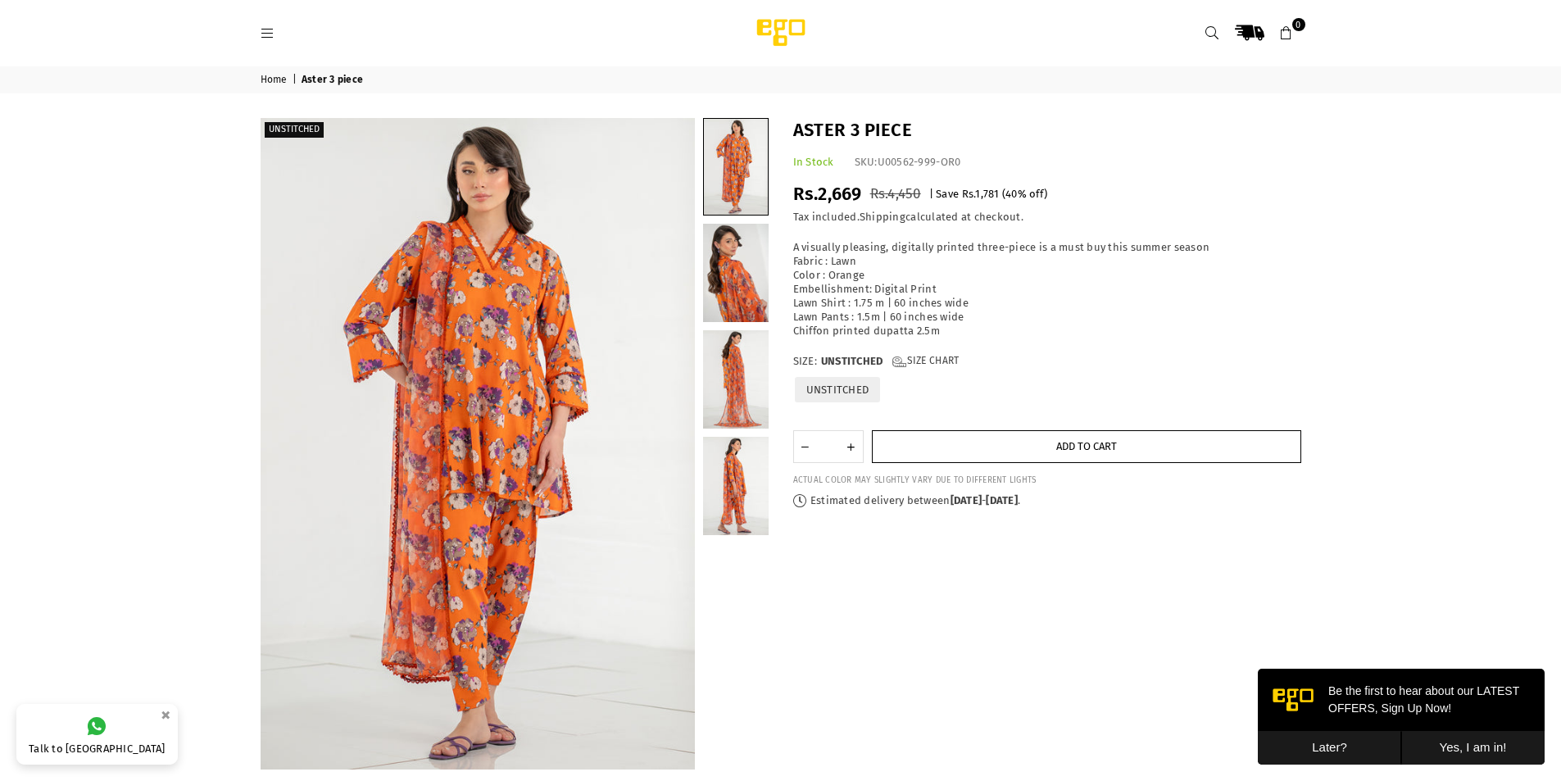
click at [1084, 446] on span "Add to cart" at bounding box center [1086, 446] width 61 height 12
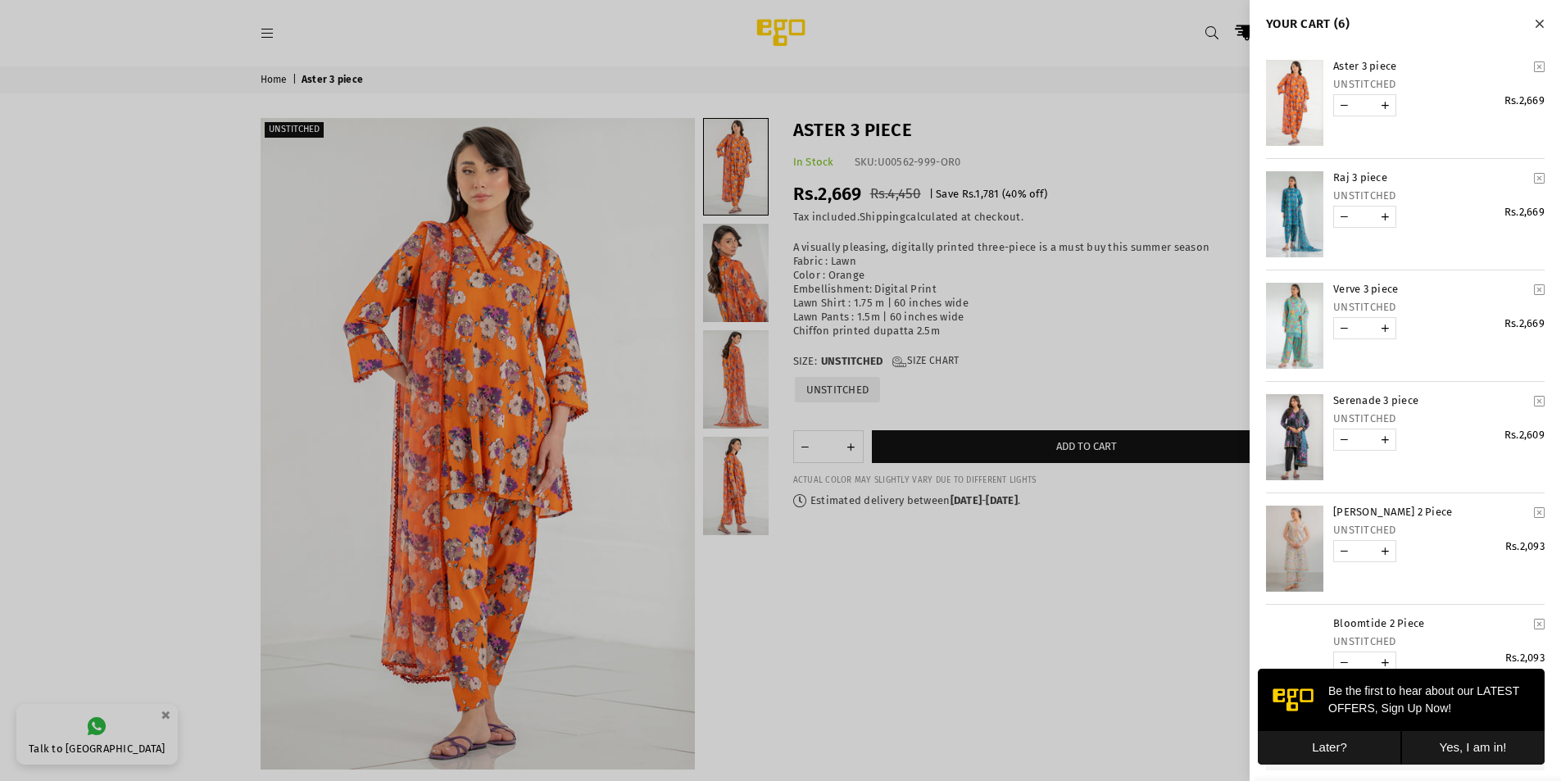
click at [1493, 746] on button "Yes, I am in!" at bounding box center [1472, 748] width 143 height 34
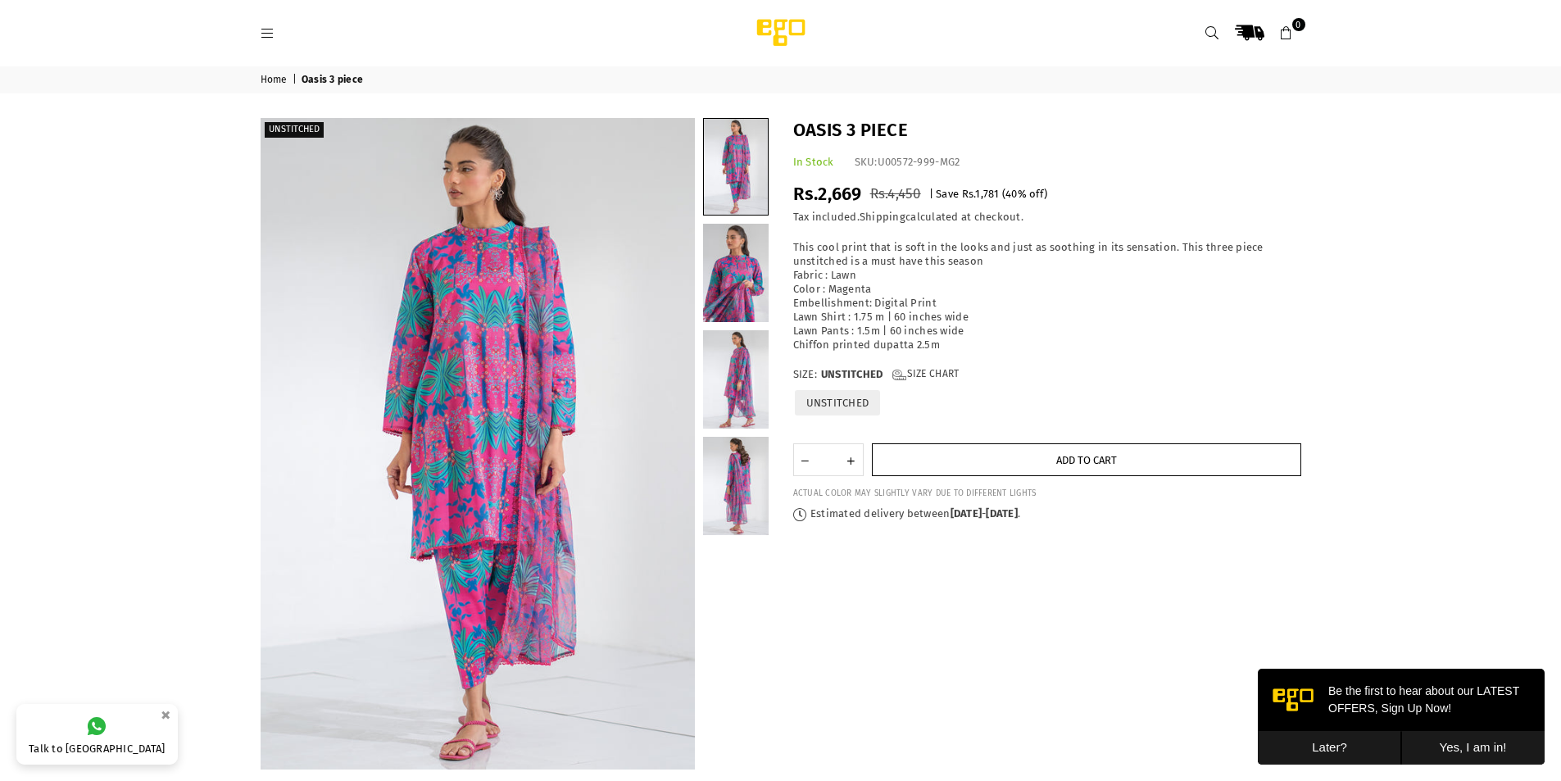
click at [1056, 455] on span "Add to cart" at bounding box center [1086, 460] width 61 height 12
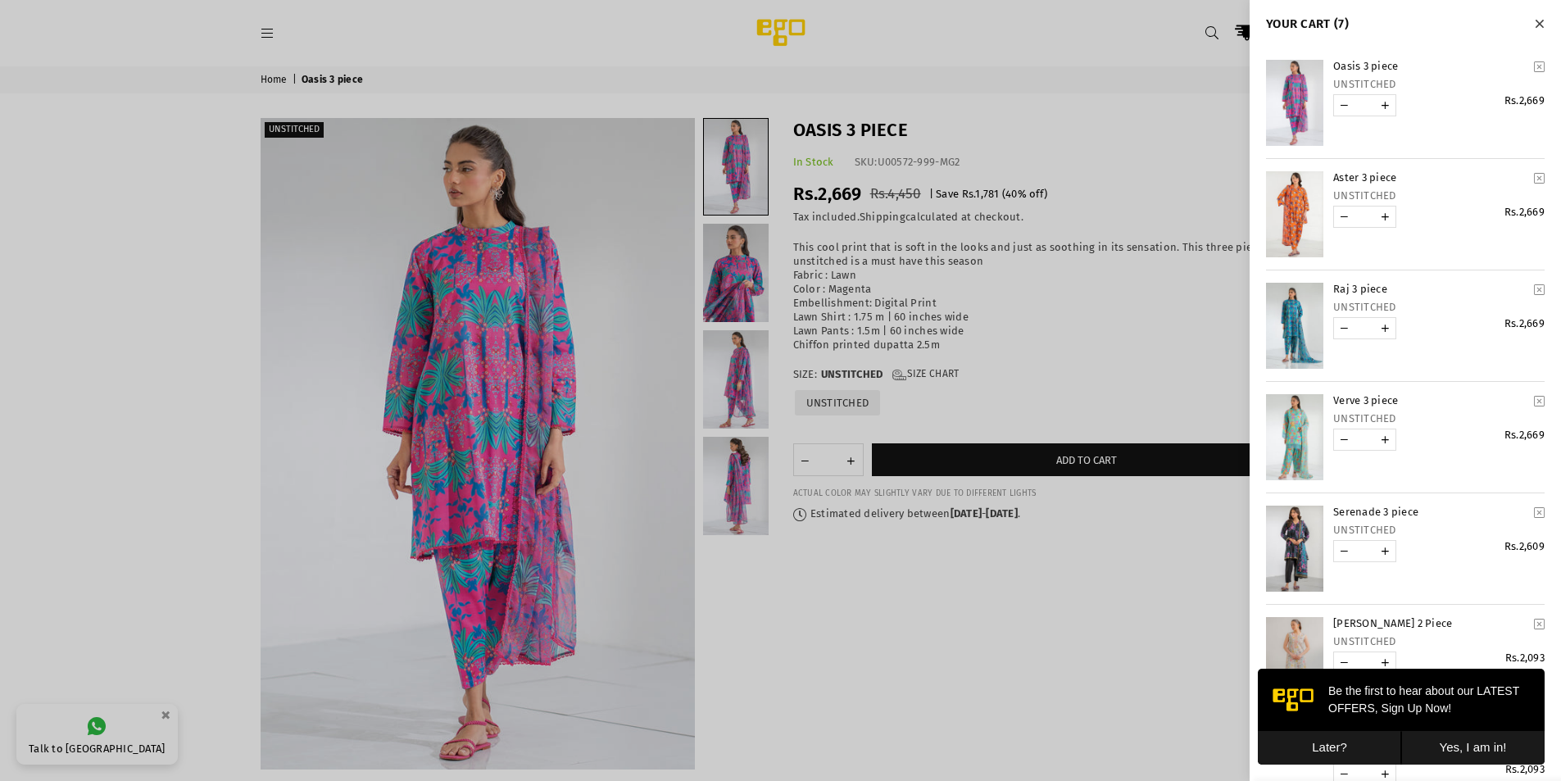
click at [1501, 742] on button "Yes, I am in!" at bounding box center [1472, 748] width 143 height 34
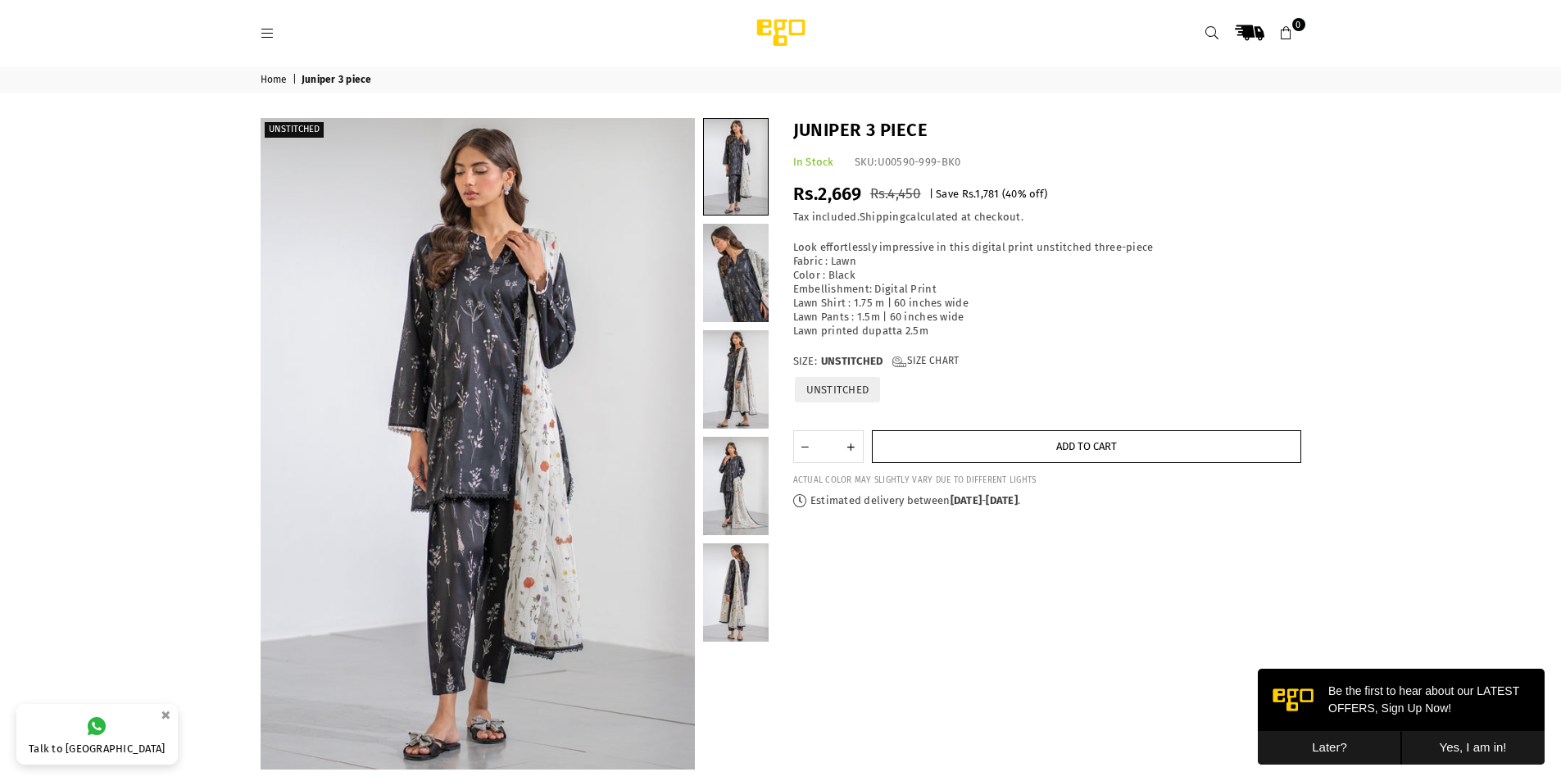
click at [1051, 446] on button "Add to cart" at bounding box center [1086, 446] width 429 height 33
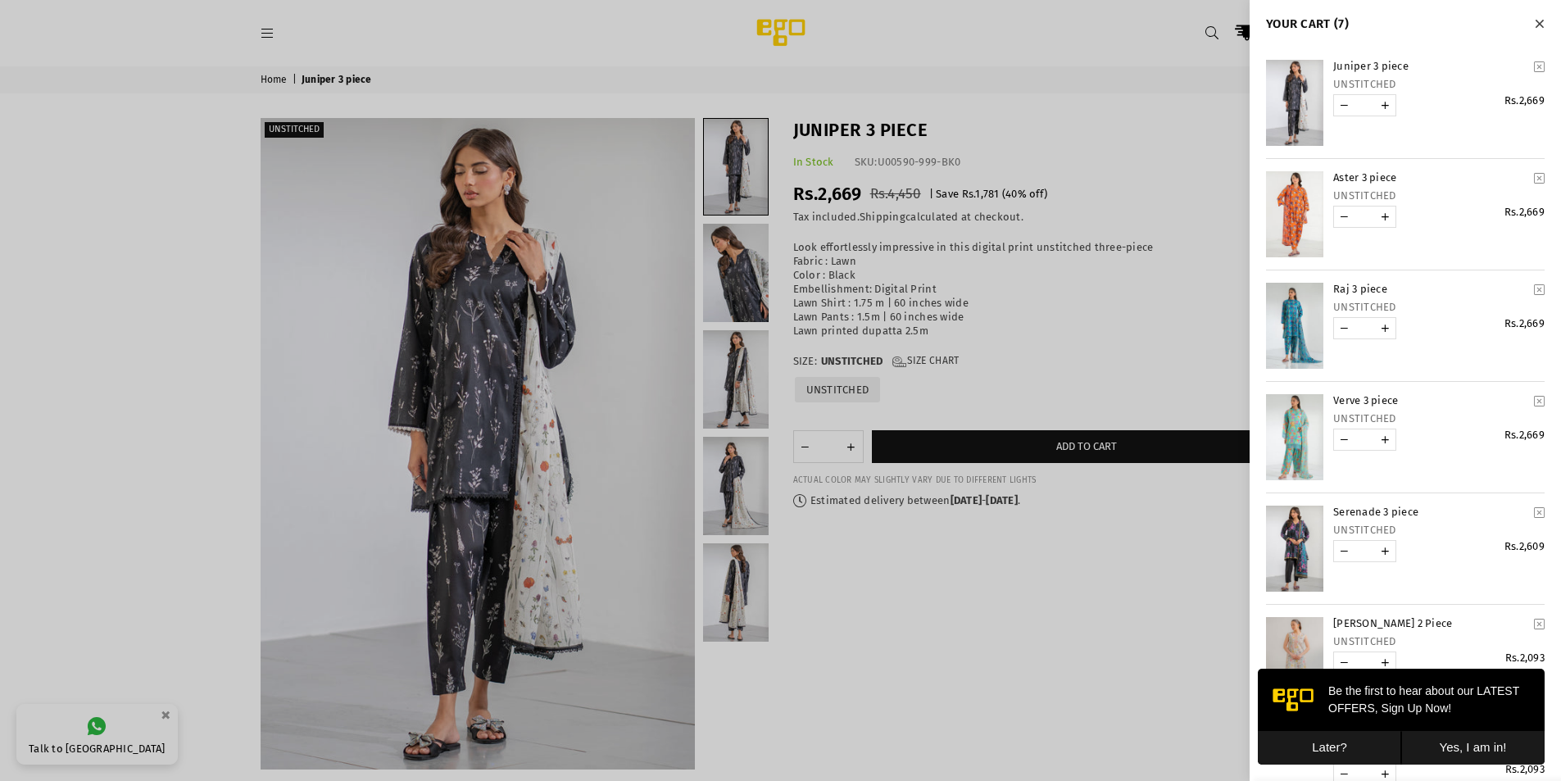
click at [1473, 747] on button "Yes, I am in!" at bounding box center [1472, 748] width 143 height 34
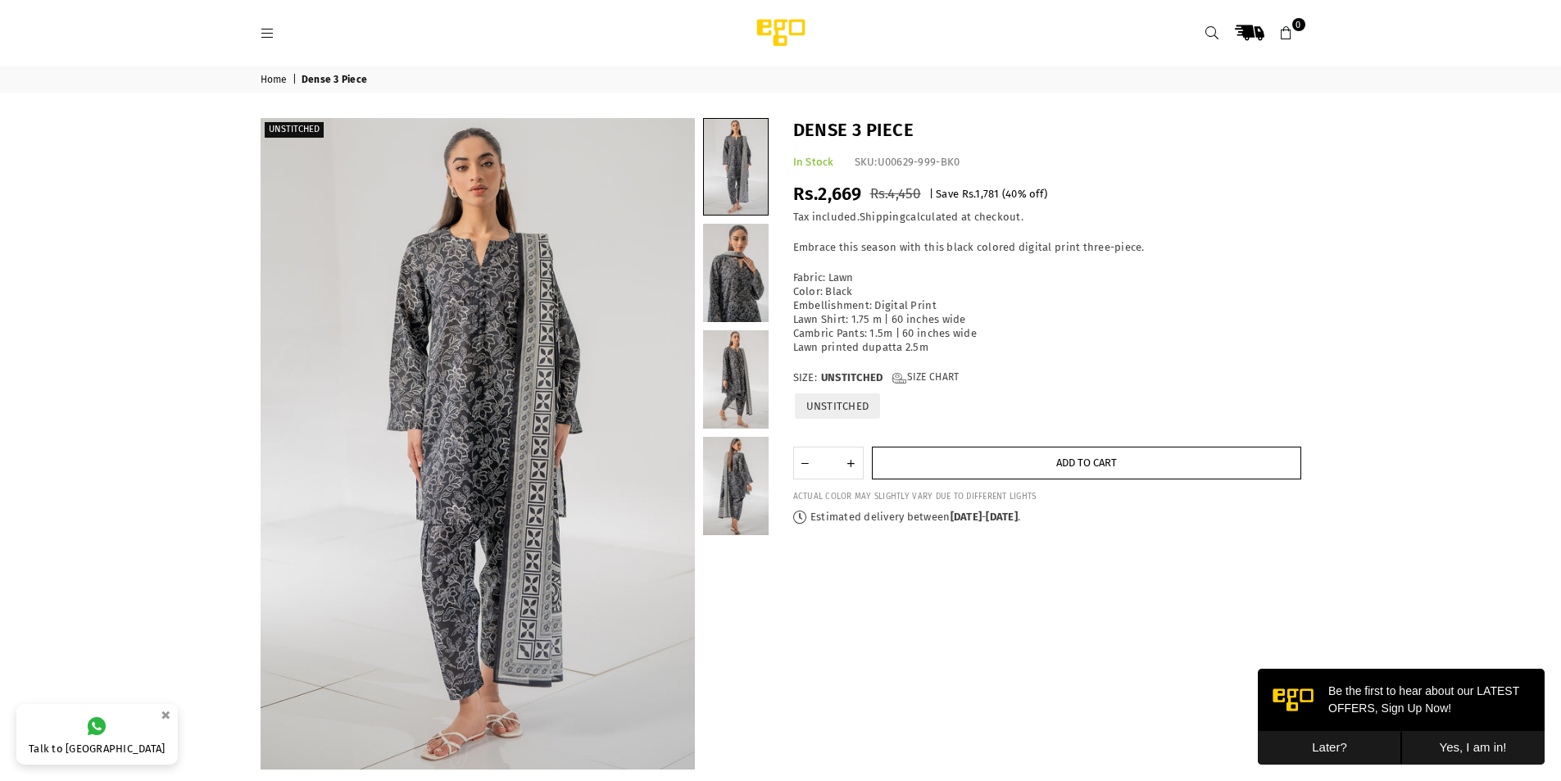
click at [1000, 459] on button "Add to cart" at bounding box center [1086, 463] width 429 height 33
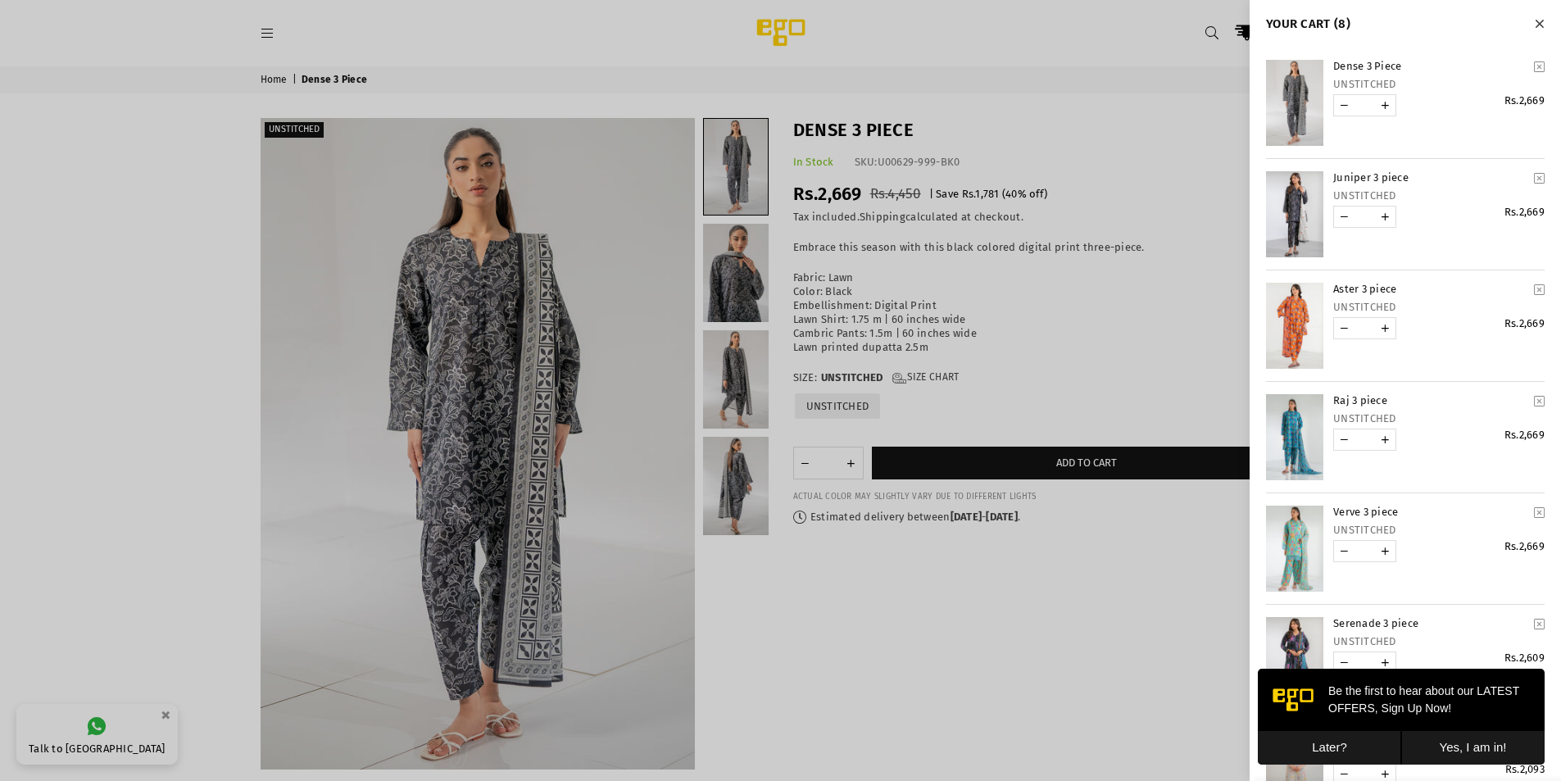
click at [1506, 747] on button "Yes, I am in!" at bounding box center [1472, 748] width 143 height 34
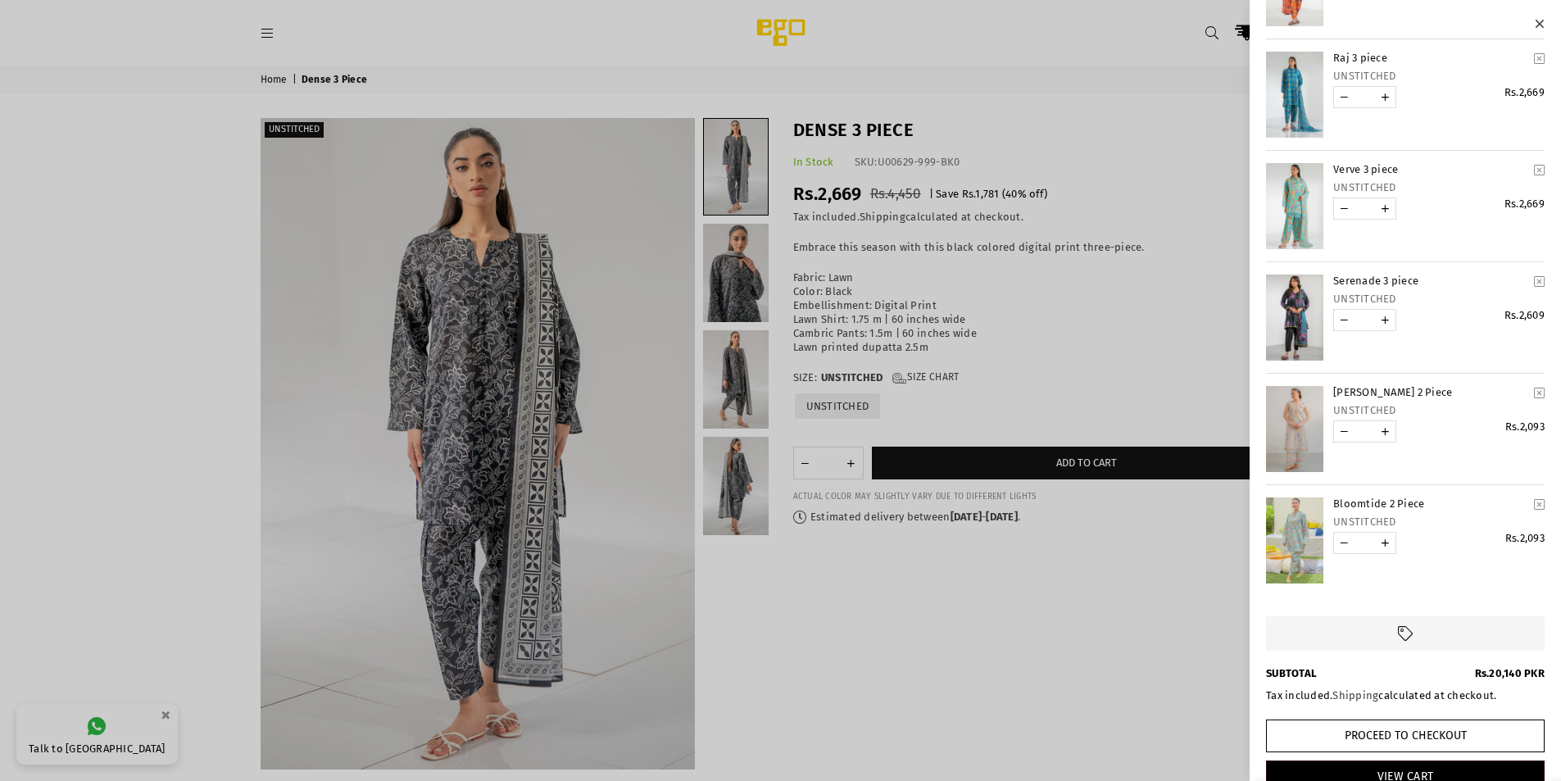
scroll to position [375, 0]
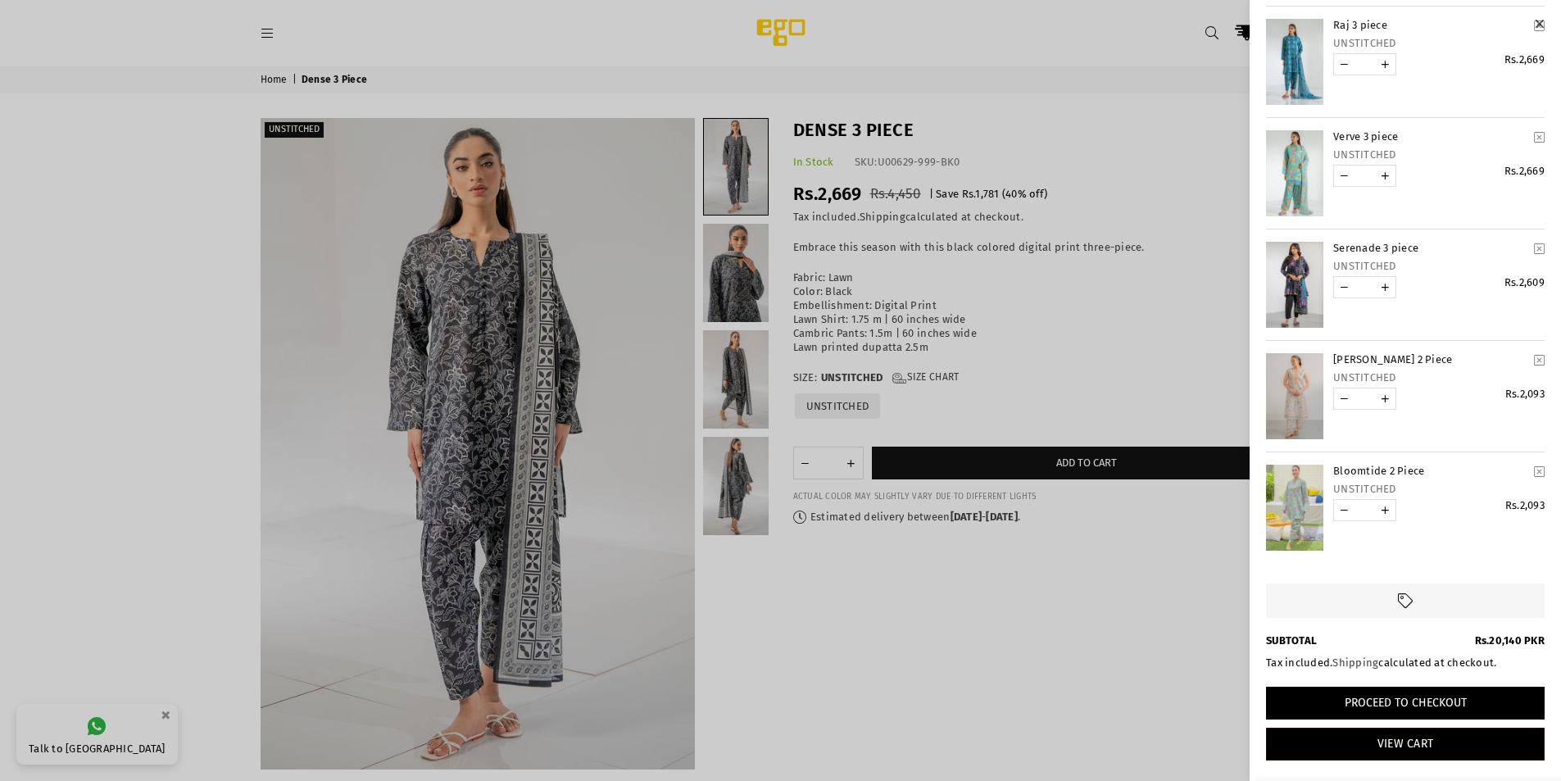
click at [1416, 707] on button "Proceed to Checkout" at bounding box center [1405, 703] width 279 height 33
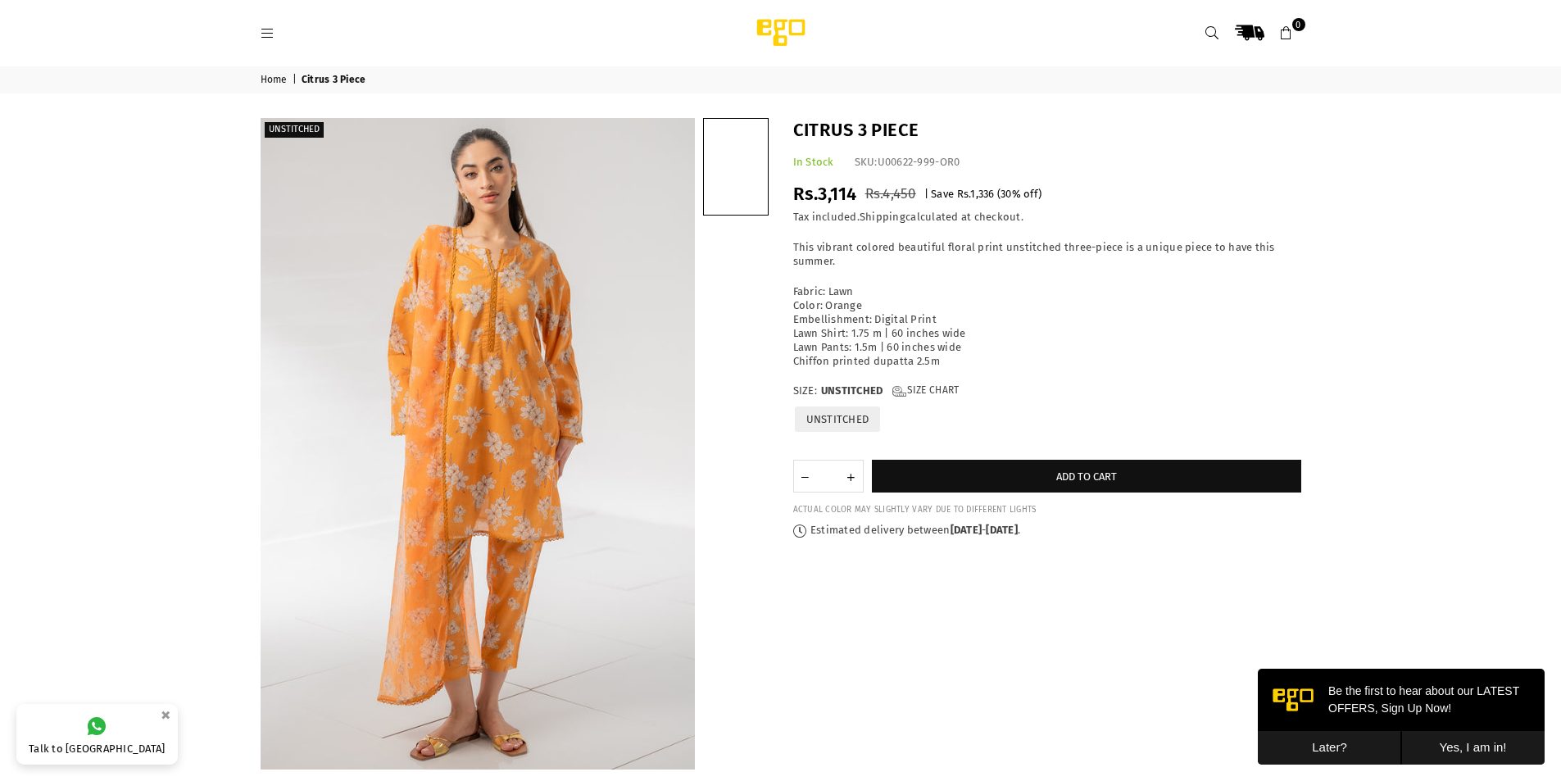
click at [1488, 747] on button "Yes, I am in!" at bounding box center [1472, 748] width 143 height 34
